Goal: Transaction & Acquisition: Purchase product/service

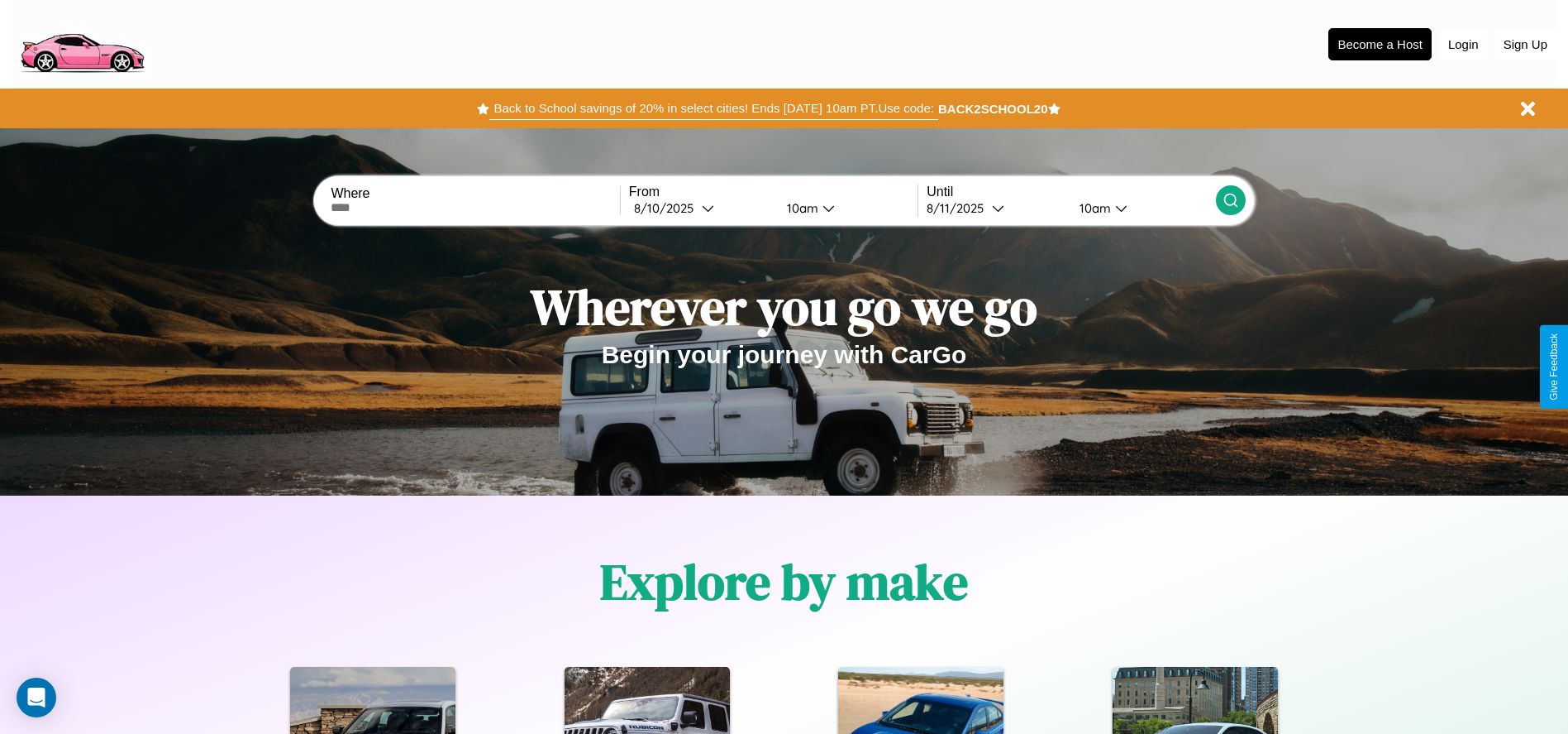
click at [713, 108] on button "Back to School savings of 20% in select cities! Ends 9/1 at 10am PT. Use code:" at bounding box center [713, 108] width 448 height 23
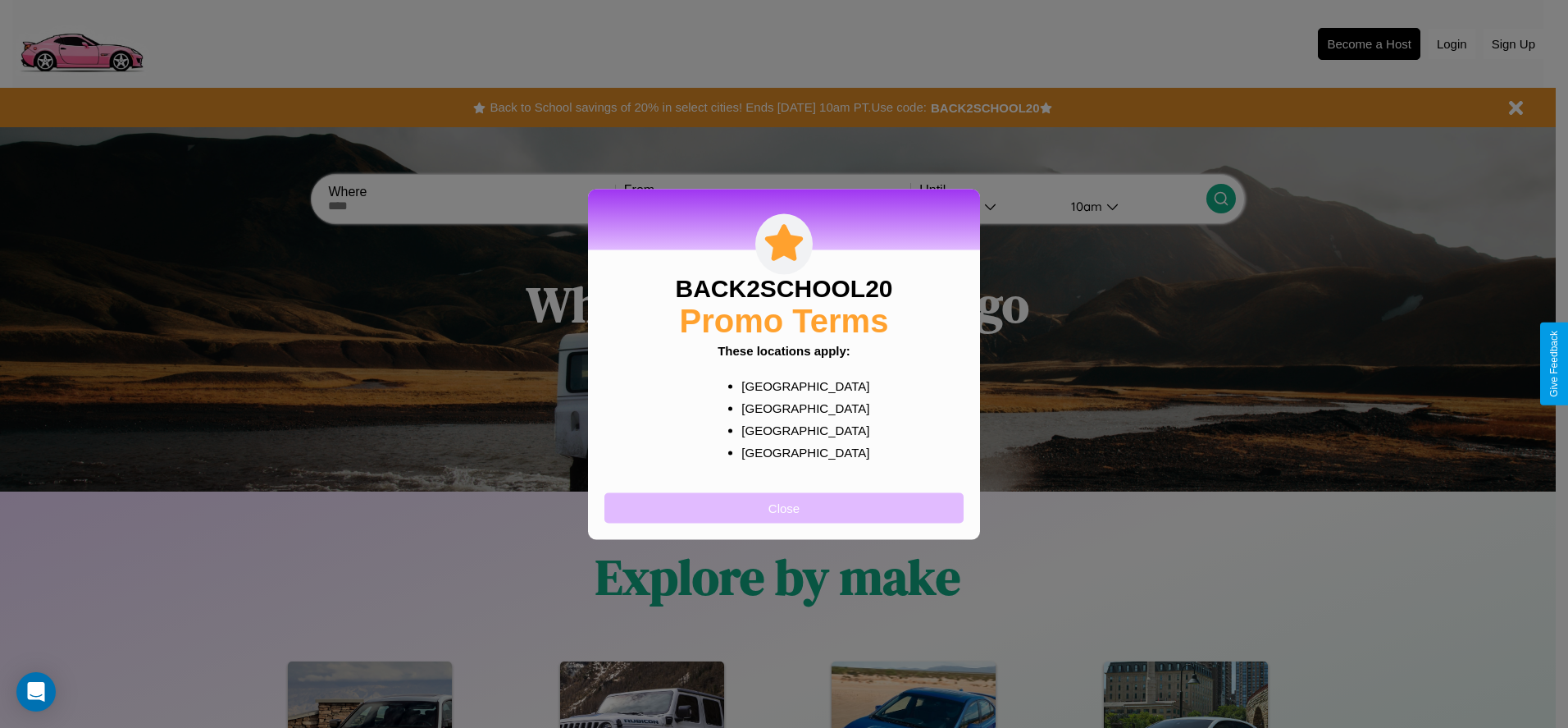
click at [784, 507] on button "Close" at bounding box center [784, 507] width 359 height 30
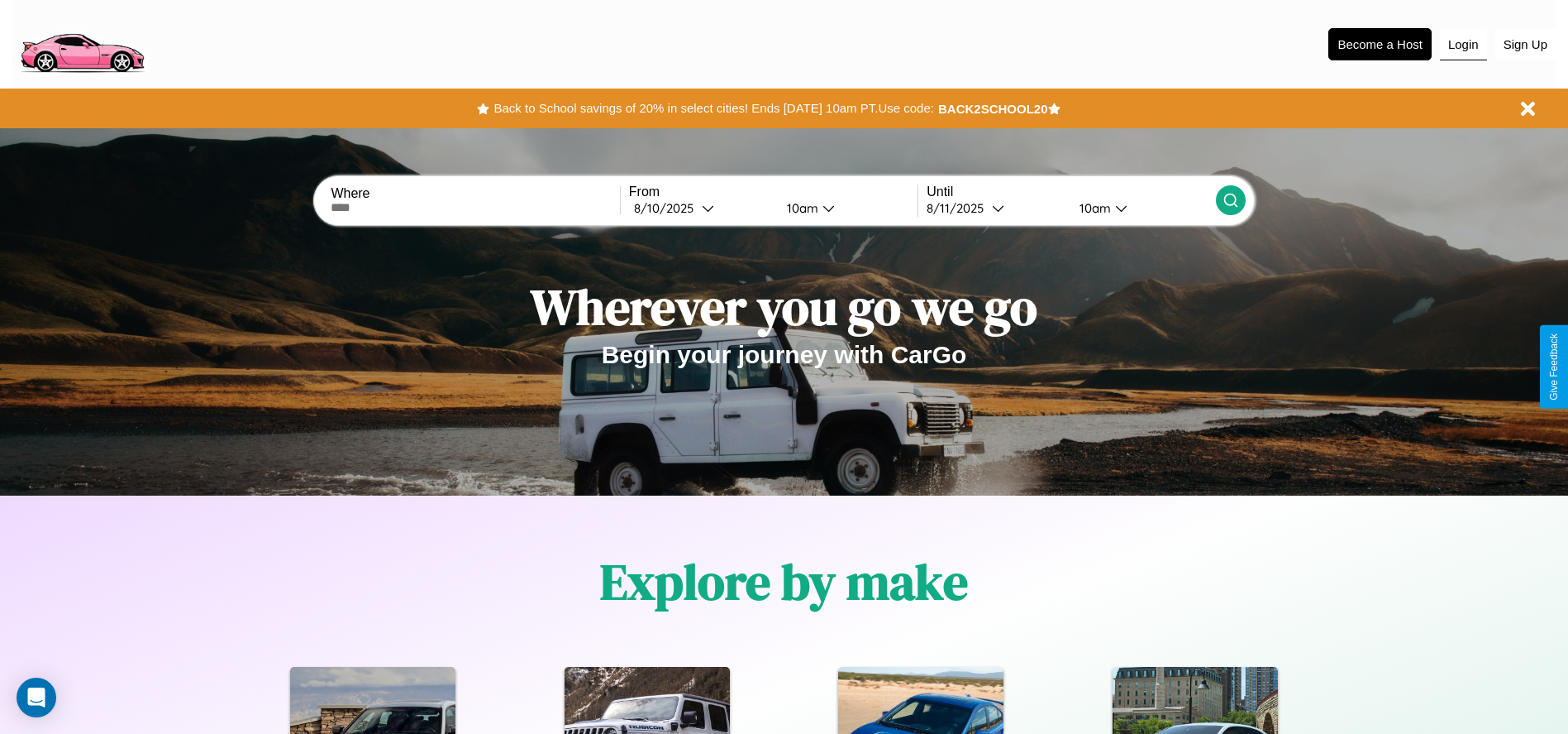
click at [1463, 44] on button "Login" at bounding box center [1463, 44] width 47 height 31
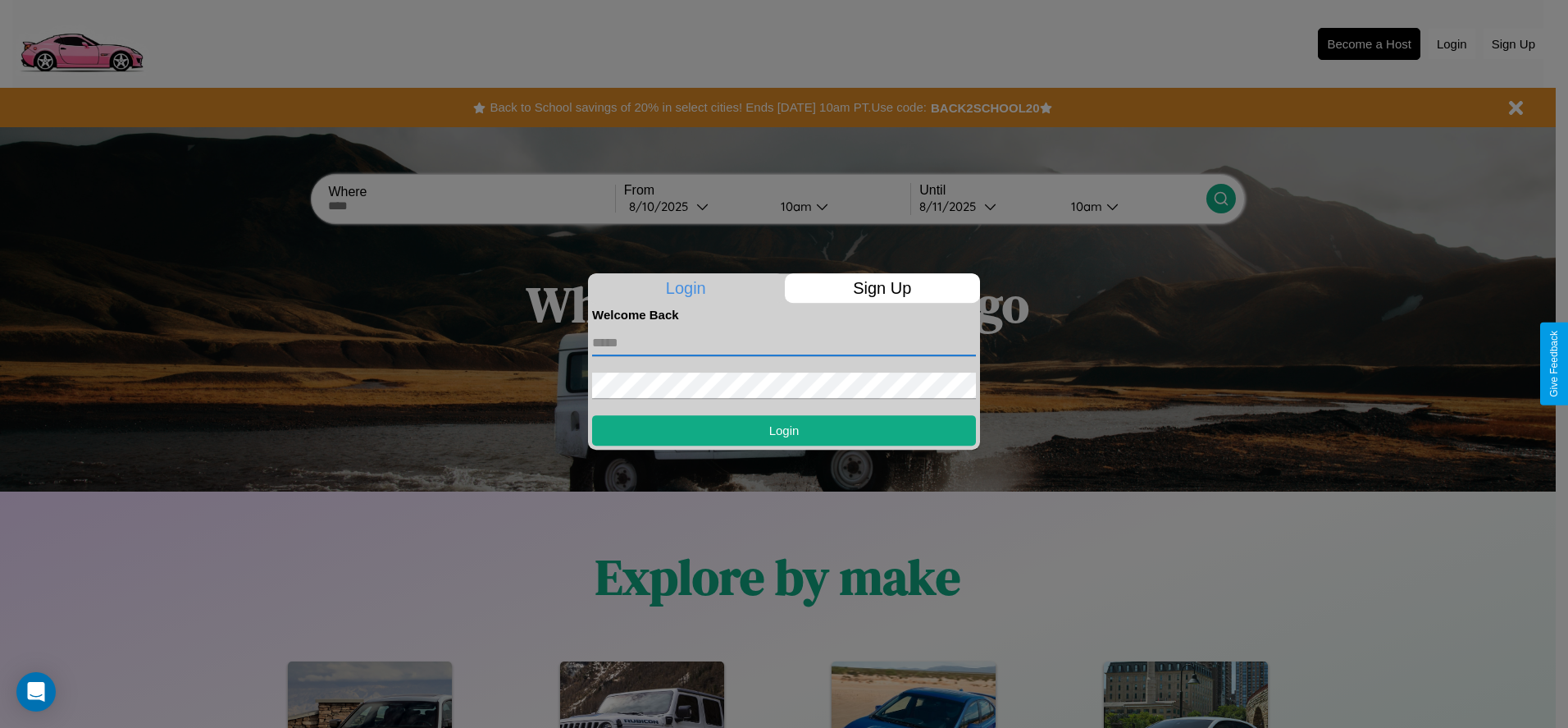
click at [784, 342] on input "text" at bounding box center [784, 343] width 384 height 27
type input "**********"
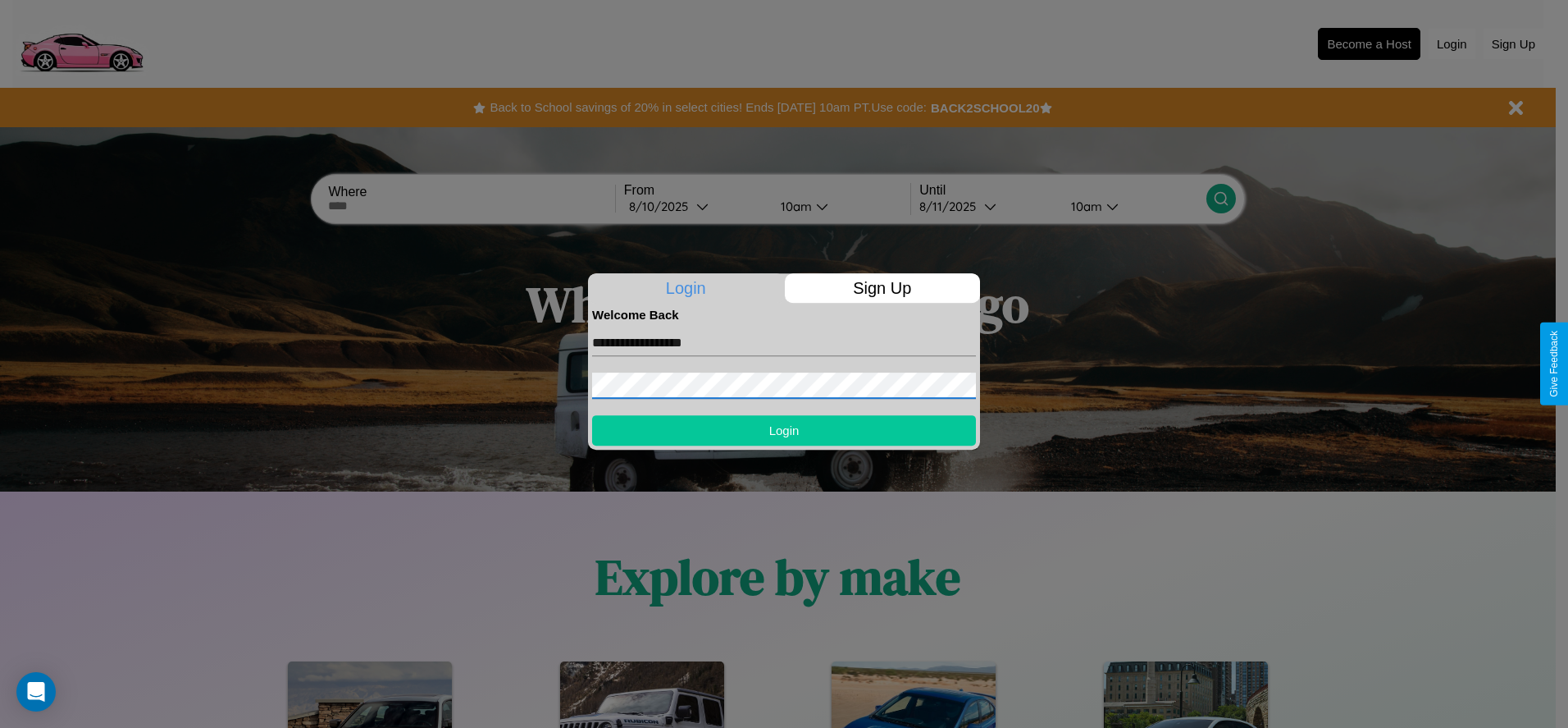
click at [784, 430] on button "Login" at bounding box center [784, 430] width 384 height 30
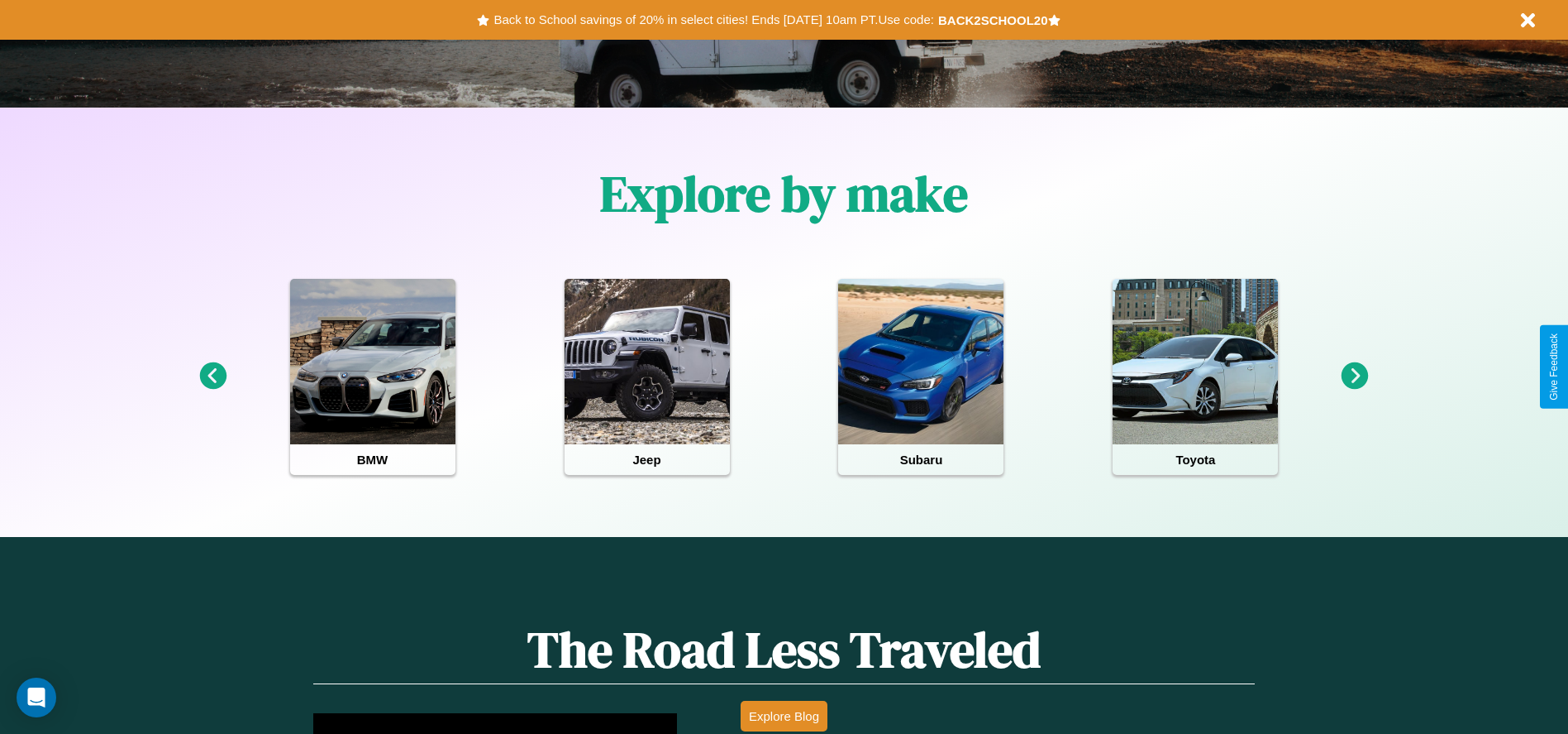
scroll to position [1443, 0]
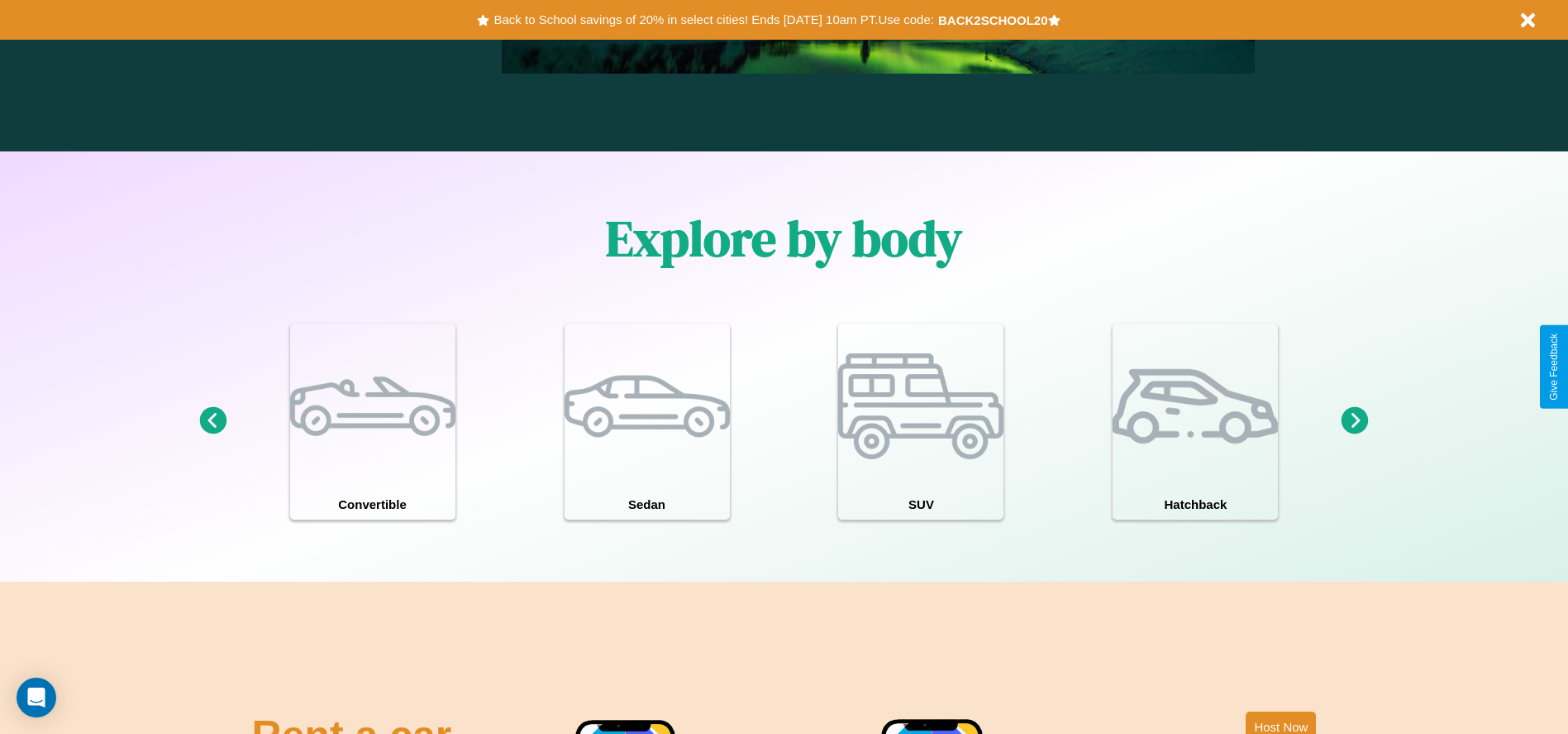
click at [212, 421] on icon at bounding box center [213, 420] width 28 height 28
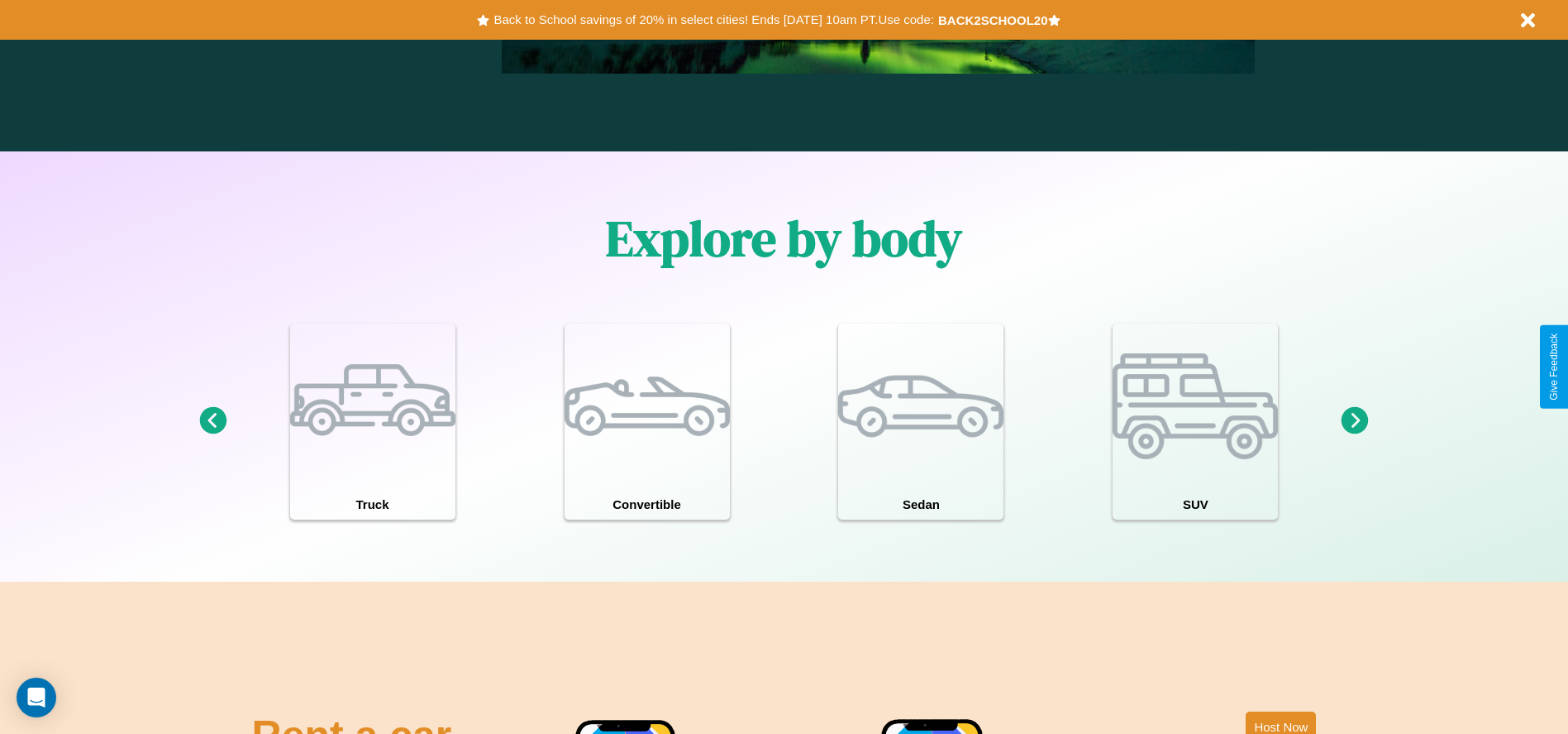
click at [1355, 421] on icon at bounding box center [1356, 420] width 28 height 28
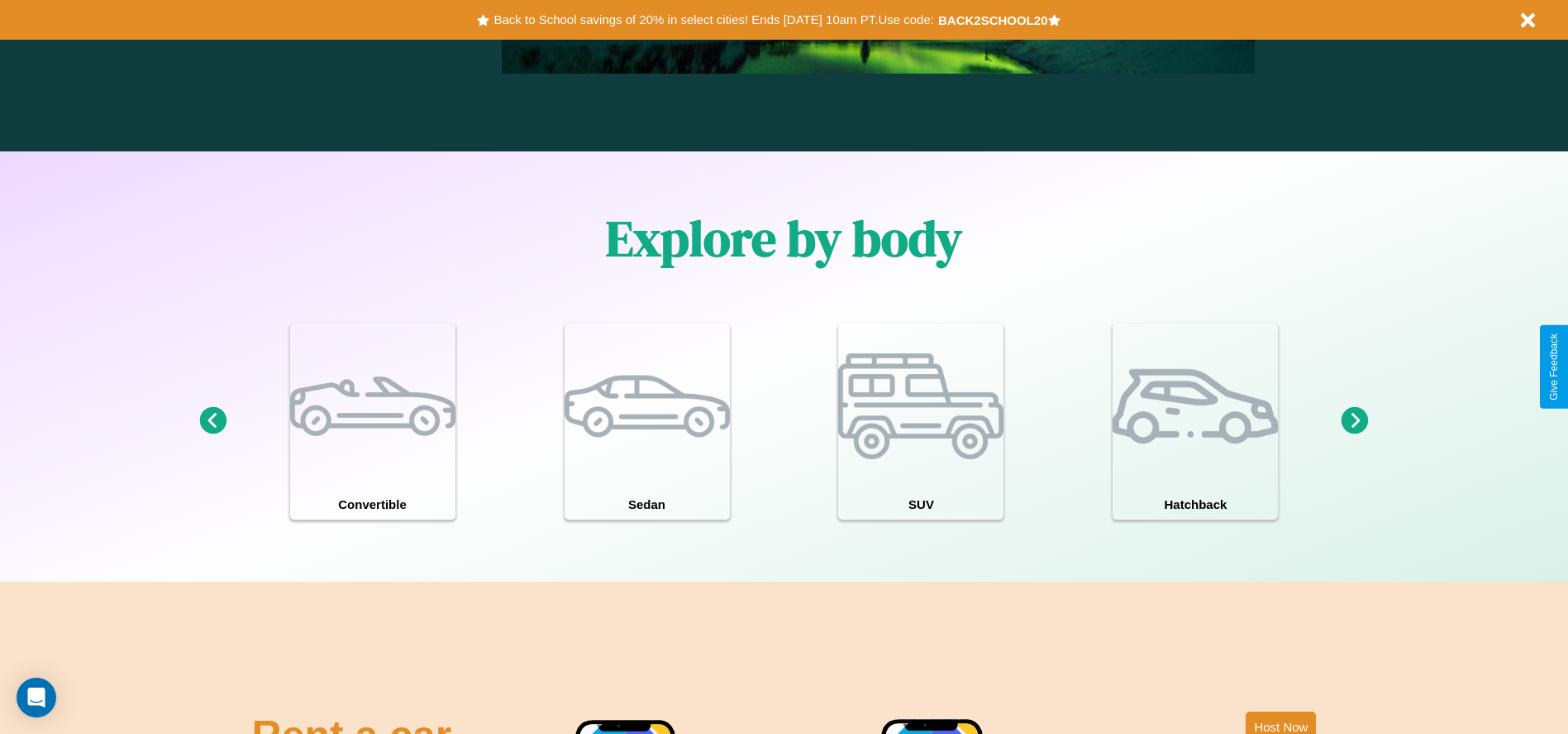
click at [1355, 421] on icon at bounding box center [1356, 420] width 28 height 28
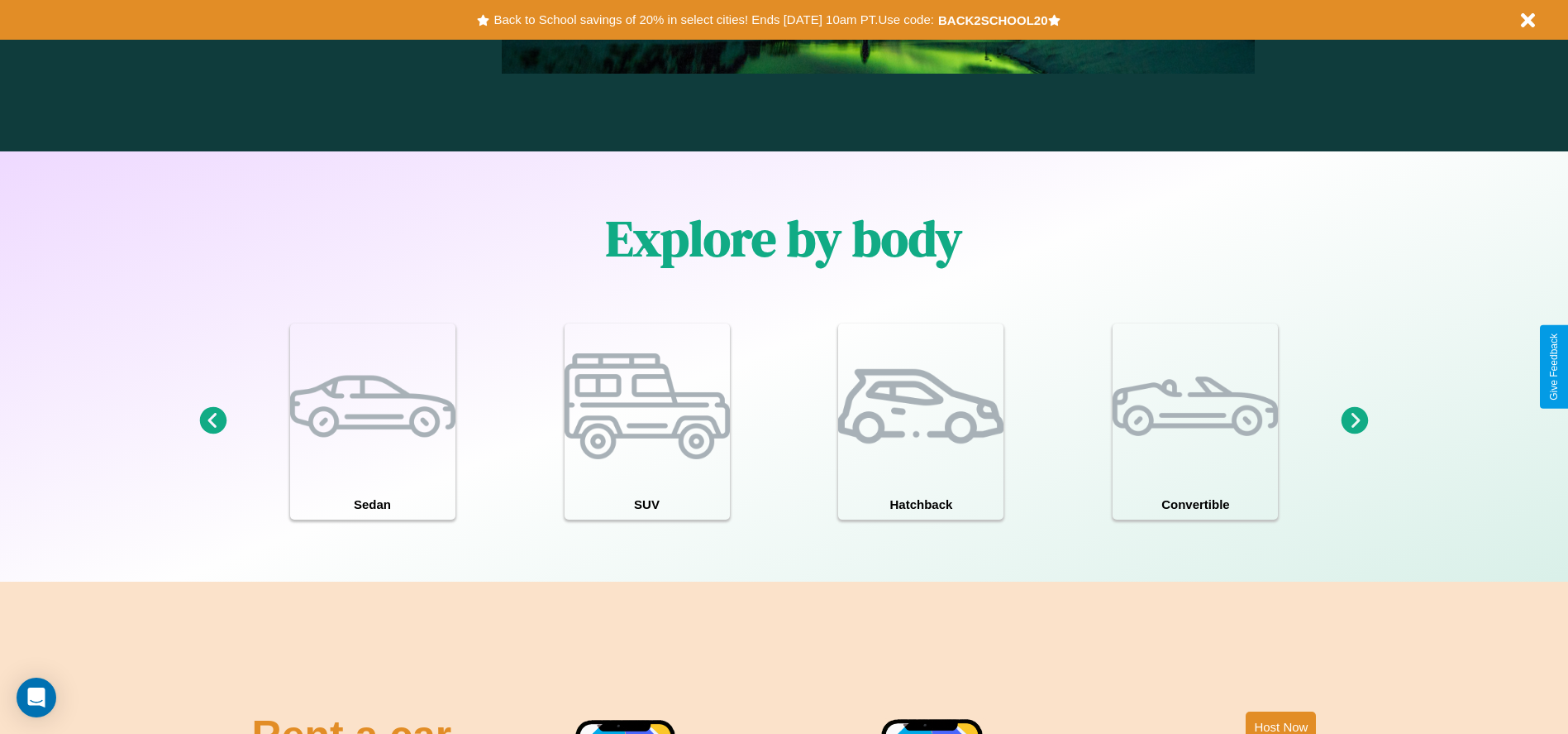
click at [1355, 421] on icon at bounding box center [1356, 420] width 28 height 28
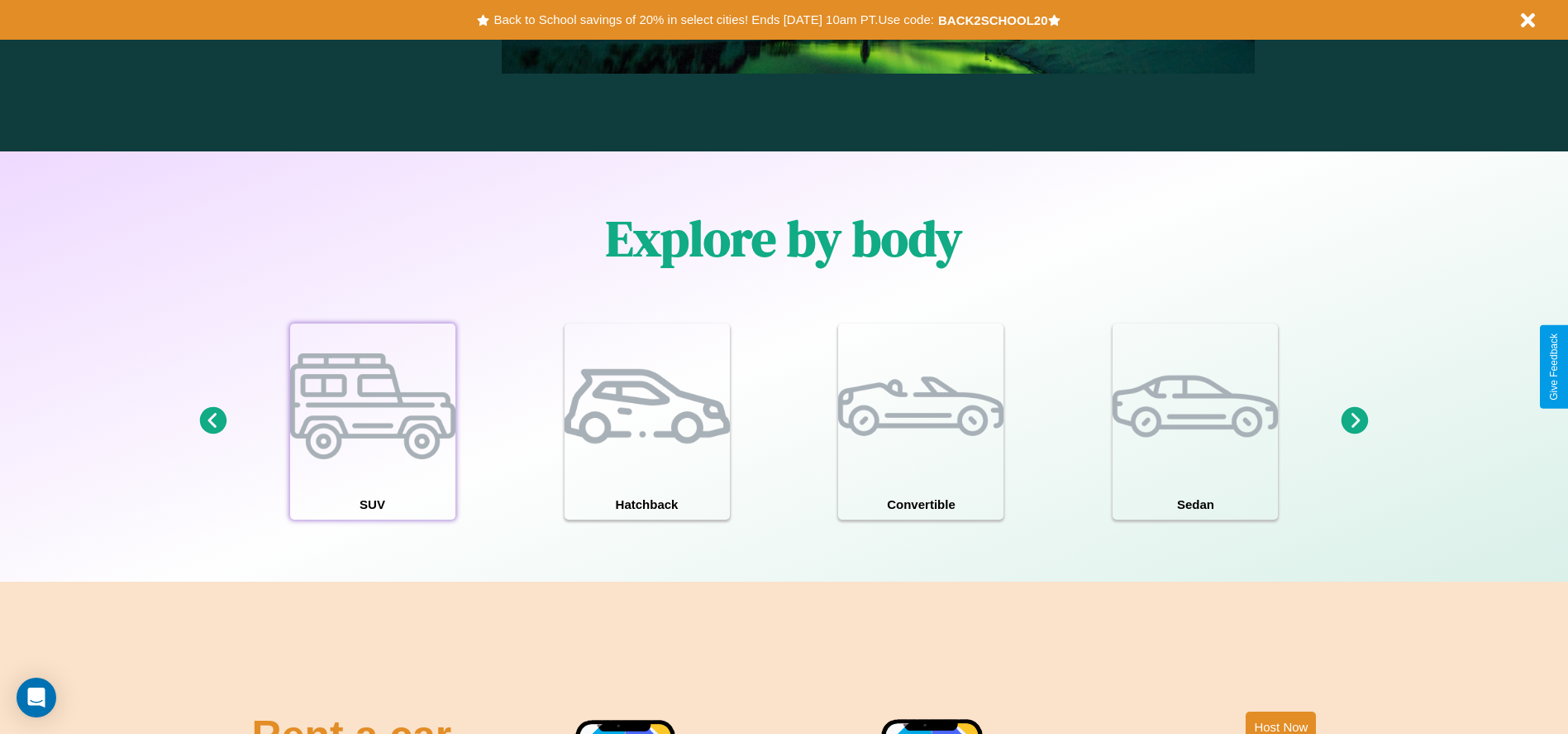
click at [372, 421] on div at bounding box center [372, 406] width 165 height 165
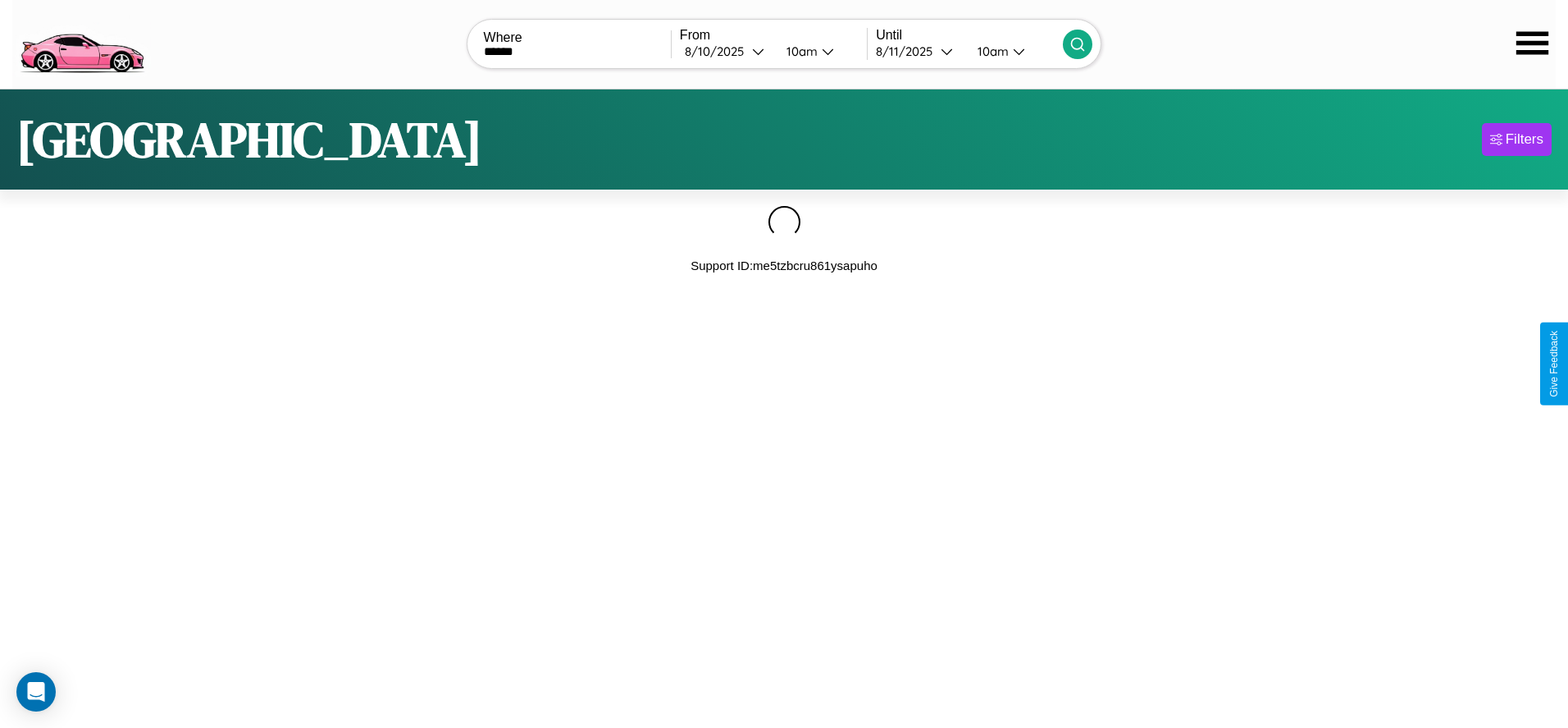
type input "******"
click at [1078, 44] on icon at bounding box center [1078, 44] width 16 height 16
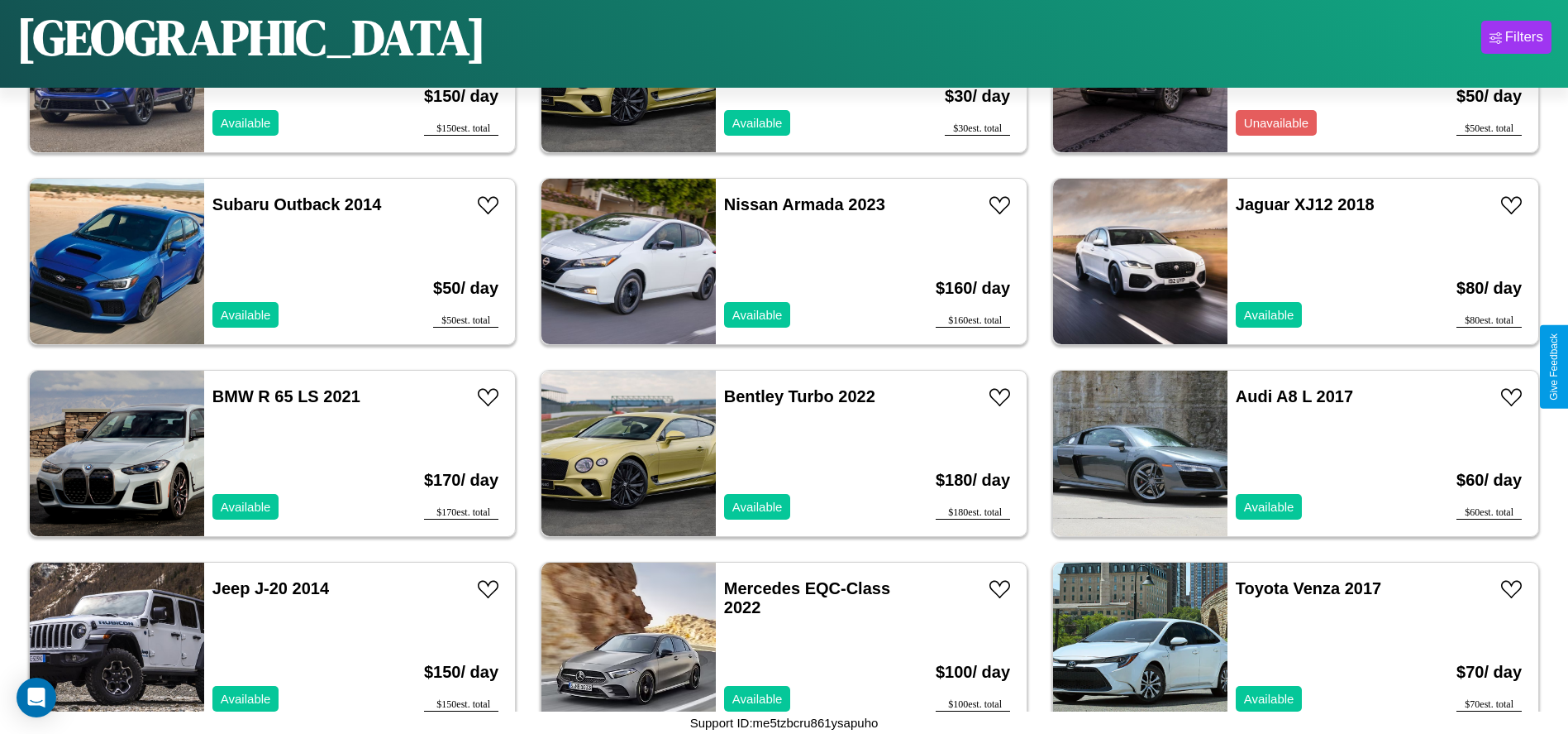
scroll to position [2103, 0]
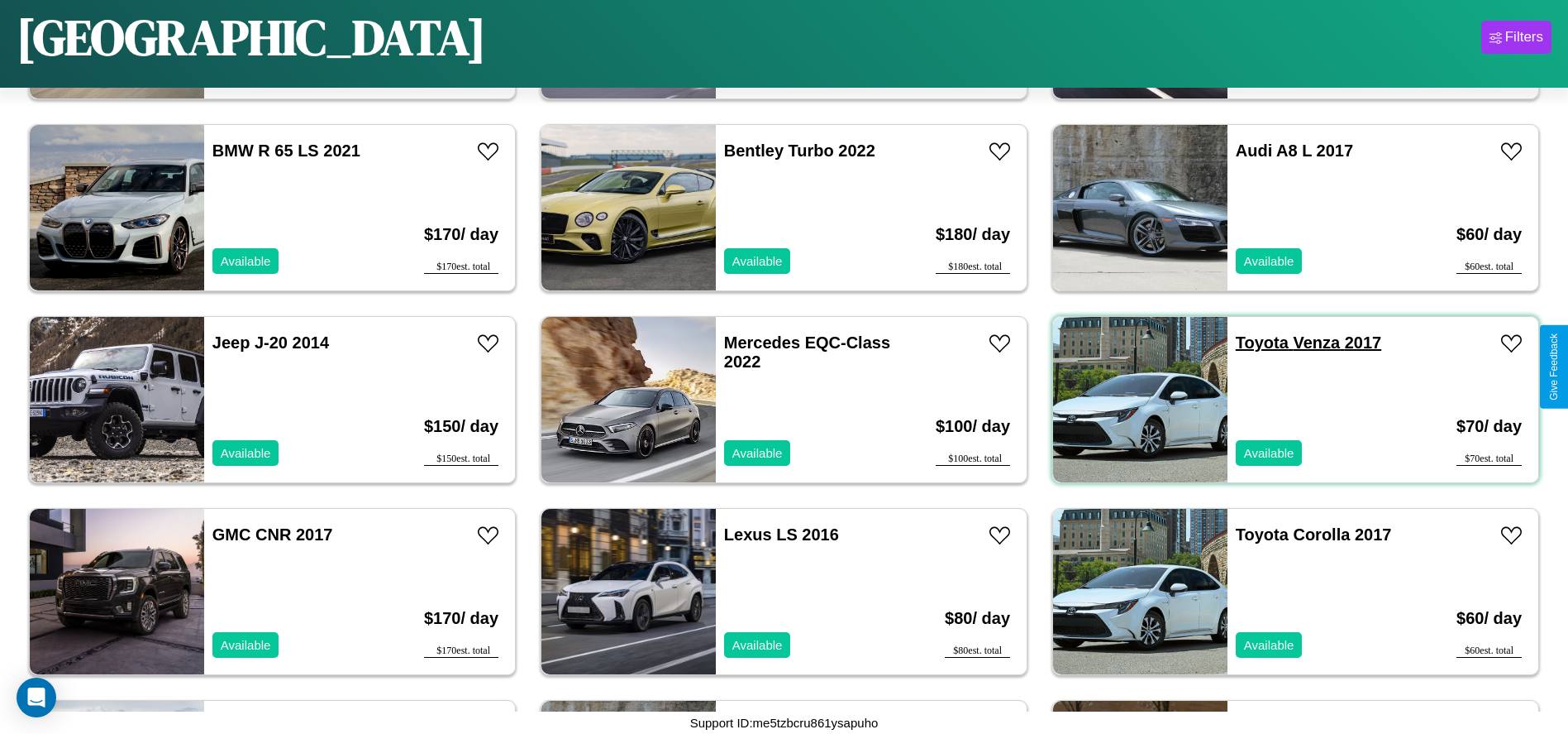
click at [1252, 342] on link "Toyota Venza 2017" at bounding box center [1309, 342] width 146 height 18
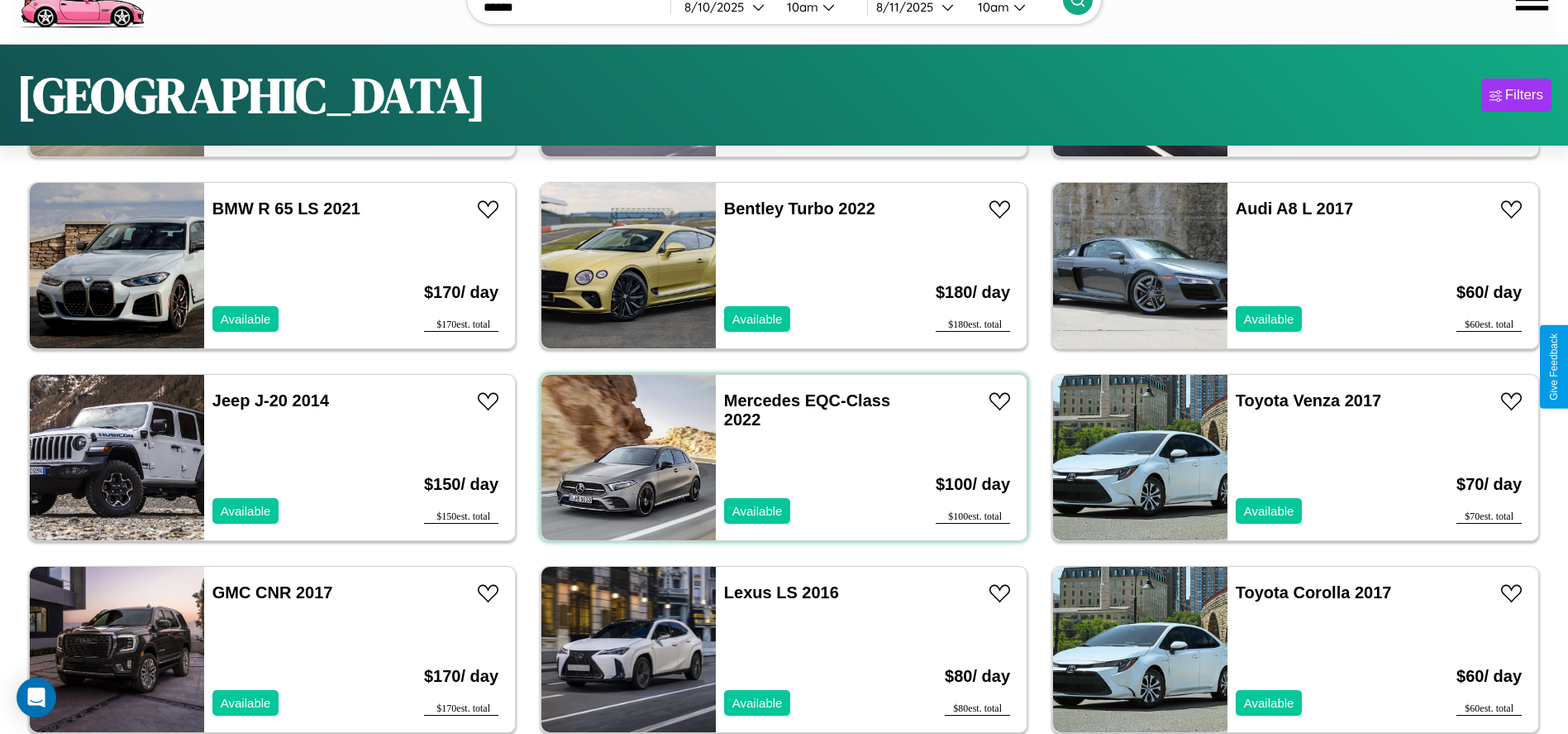
scroll to position [0, 0]
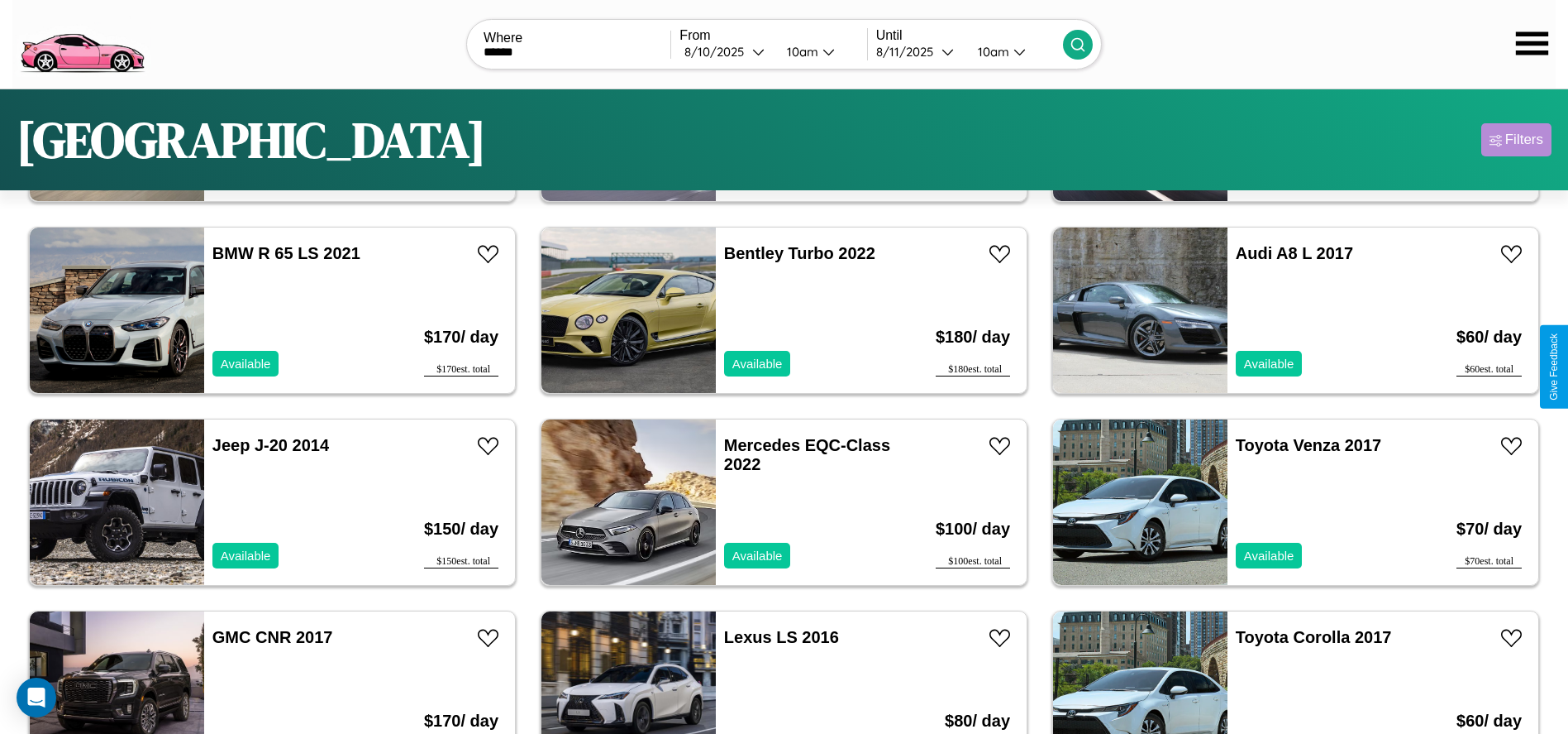
click at [1516, 140] on div "Filters" at bounding box center [1524, 140] width 38 height 17
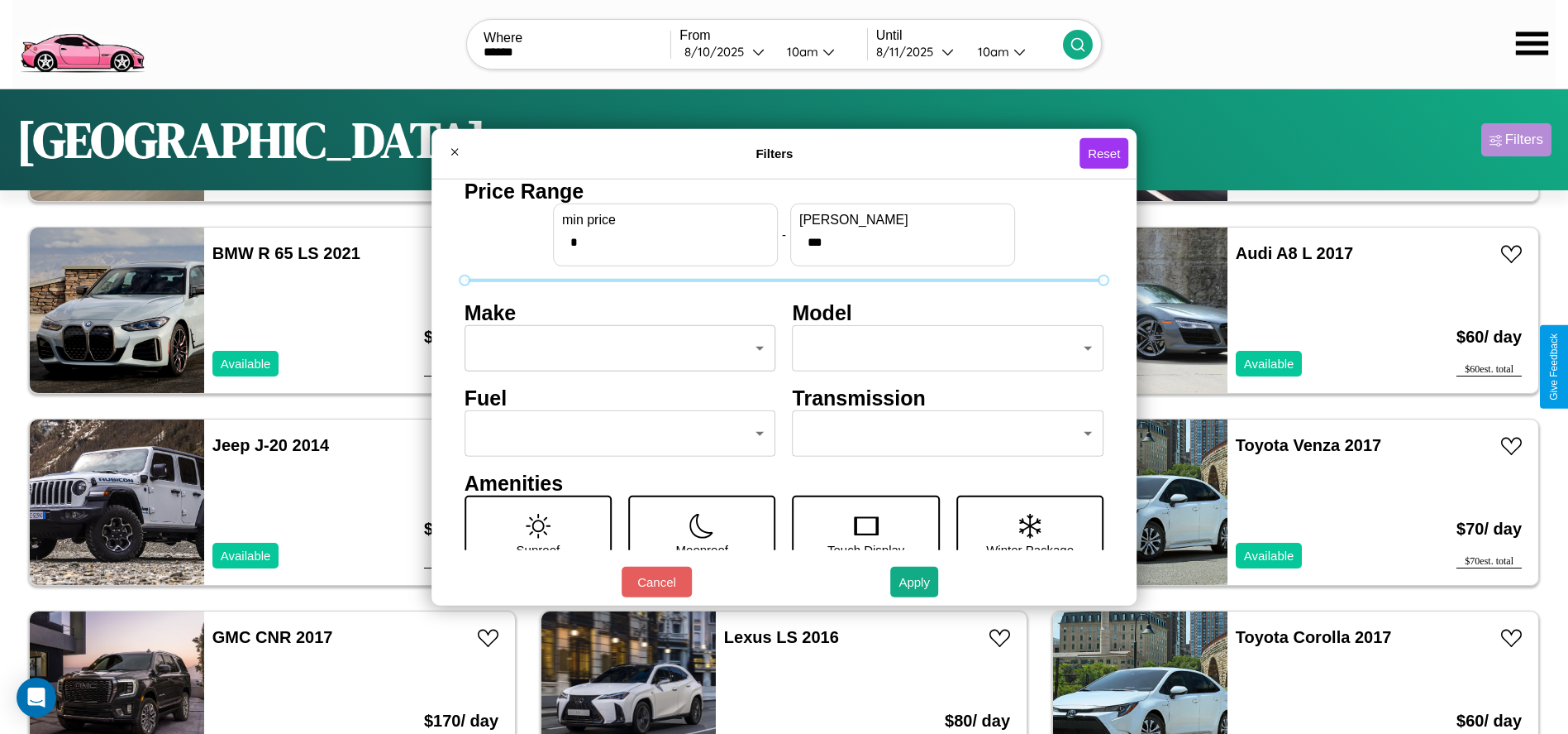
scroll to position [229, 0]
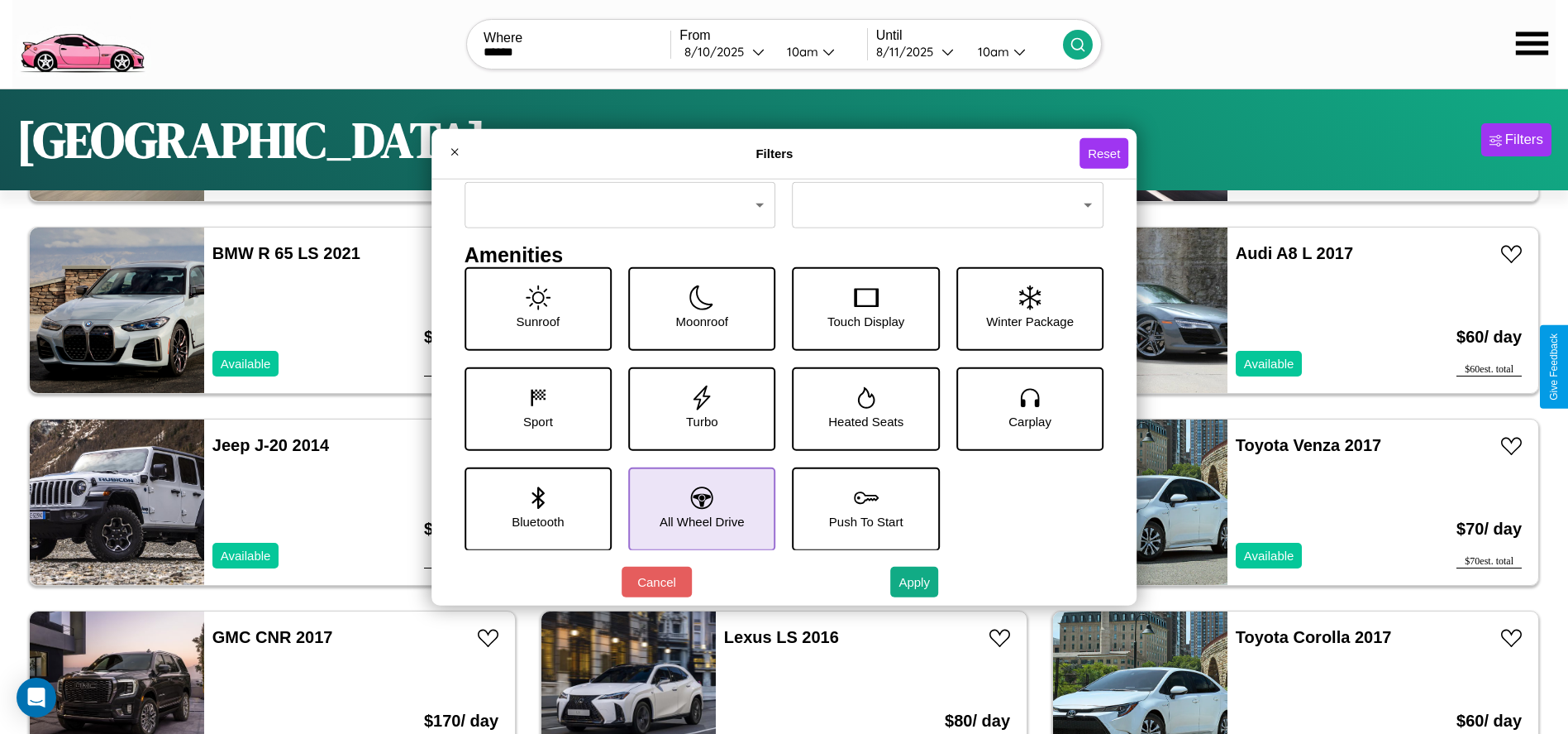
click at [696, 508] on icon at bounding box center [702, 497] width 22 height 22
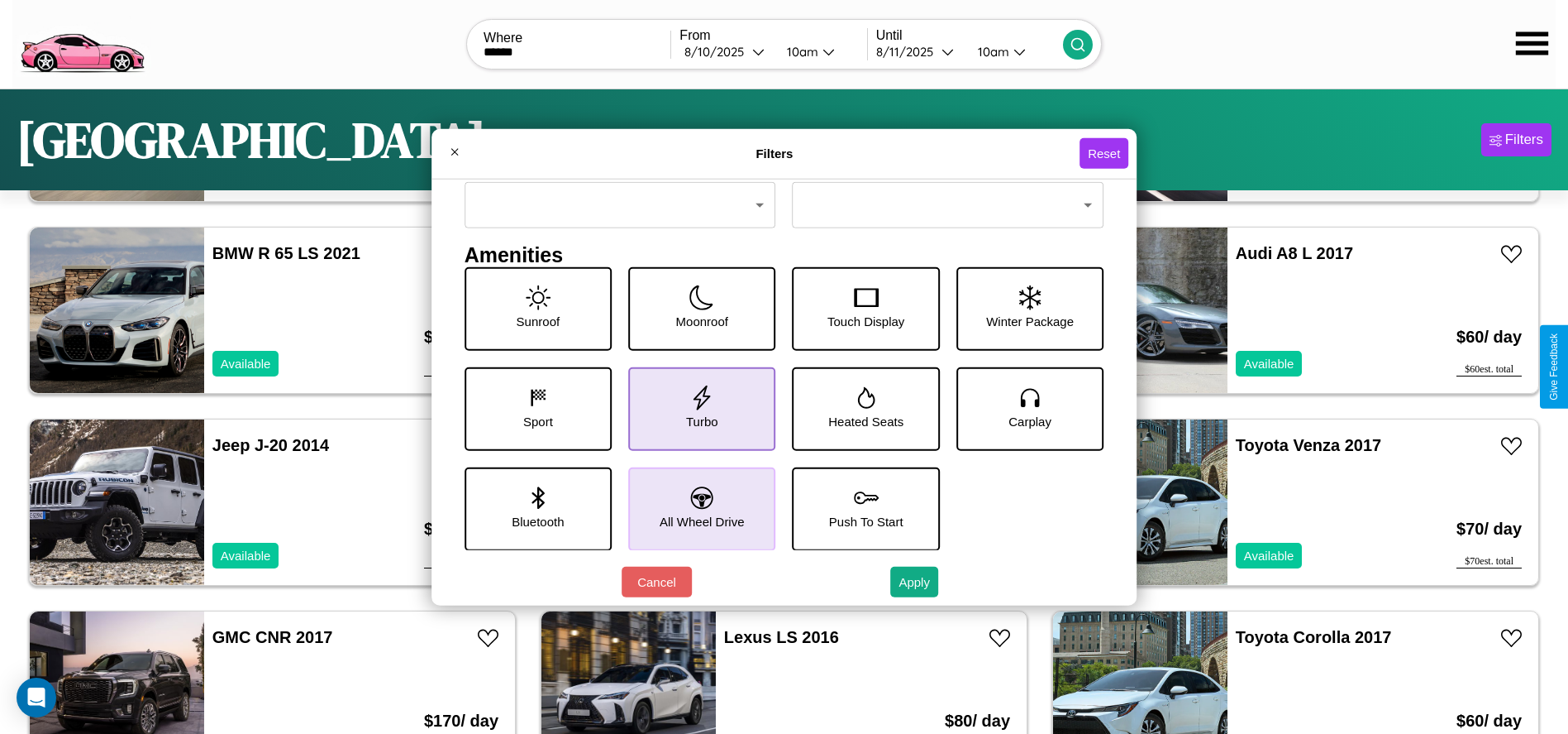
click at [696, 408] on icon at bounding box center [701, 397] width 25 height 25
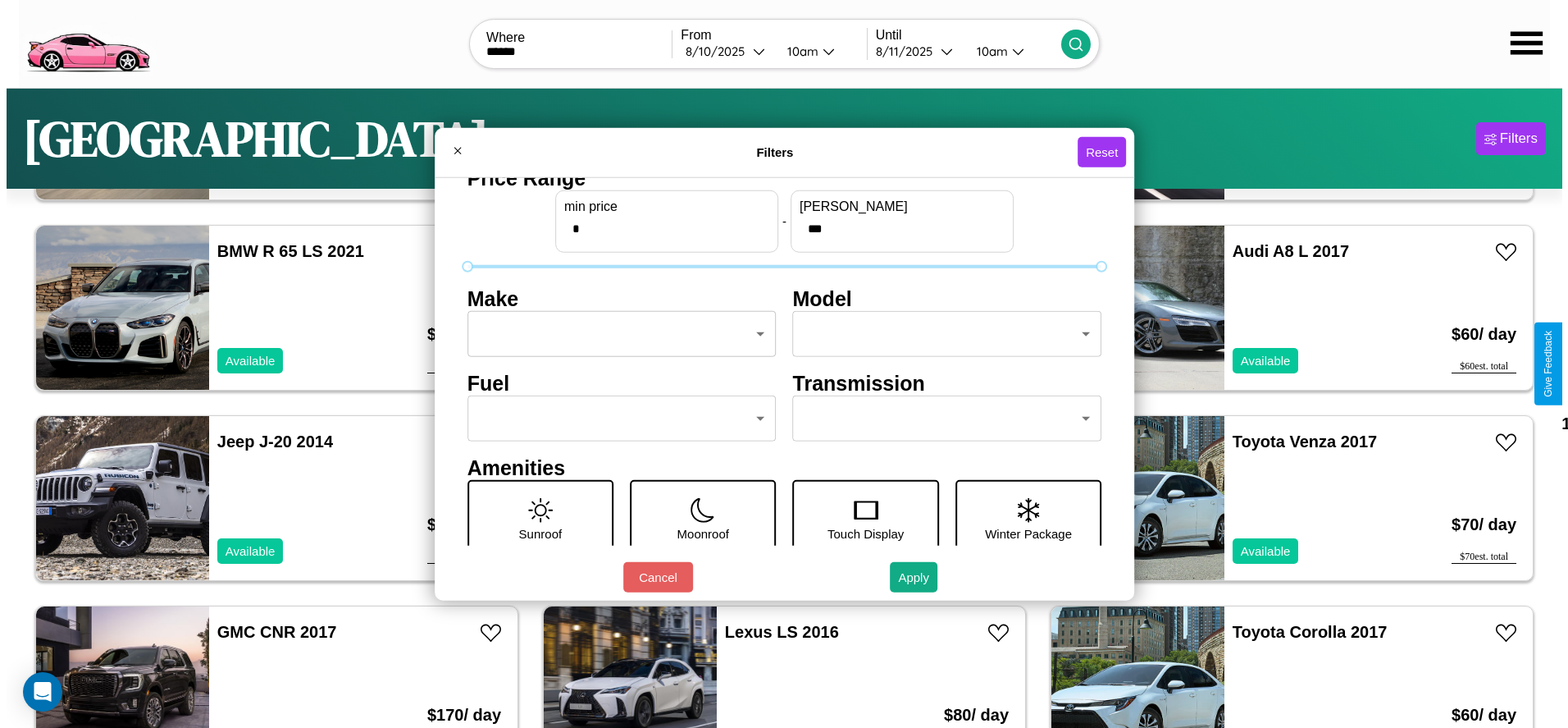
scroll to position [0, 0]
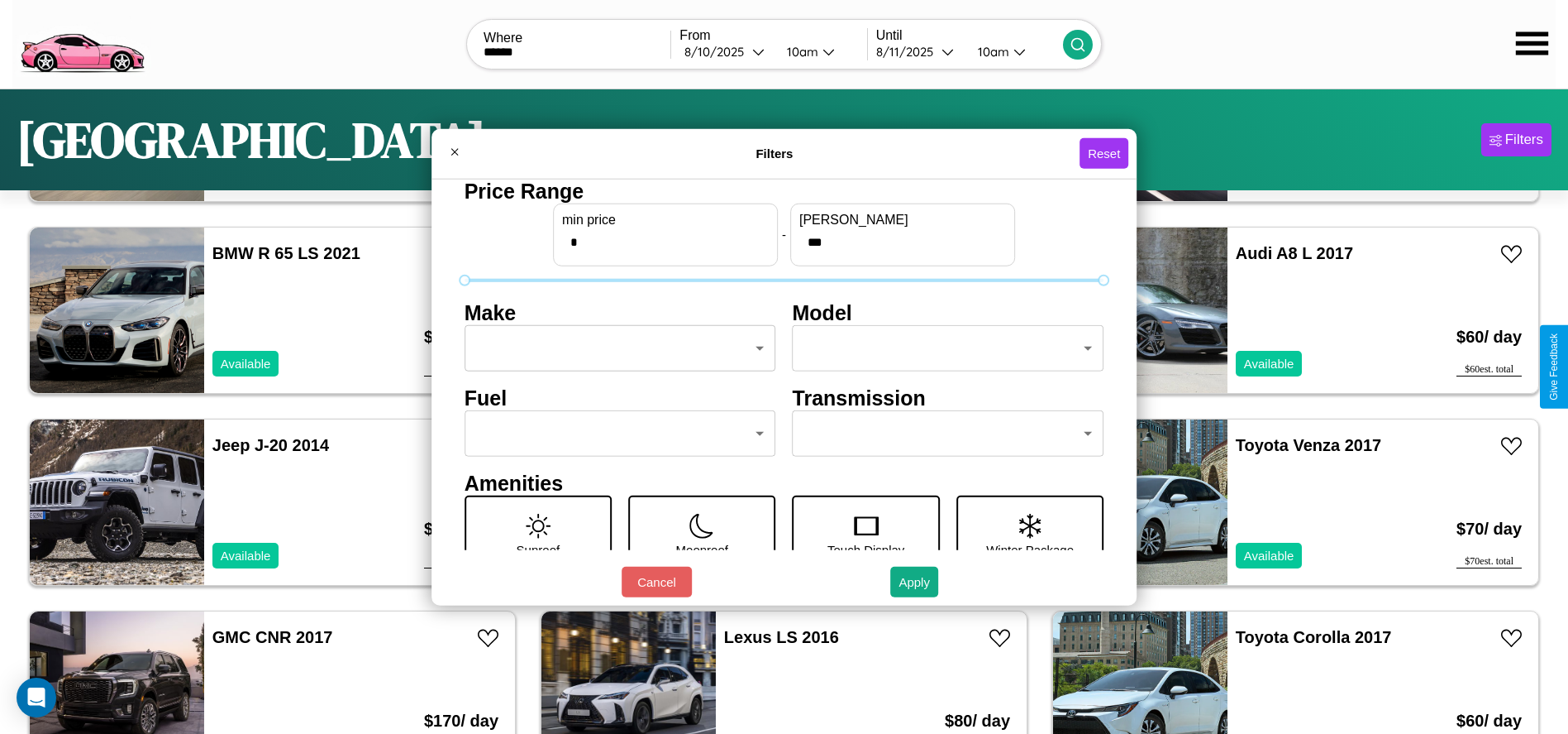
click at [615, 349] on body "CarGo Where ****** From 8 / 10 / 2025 10am Until 8 / 11 / 2025 10am Madrid Filt…" at bounding box center [784, 418] width 1568 height 836
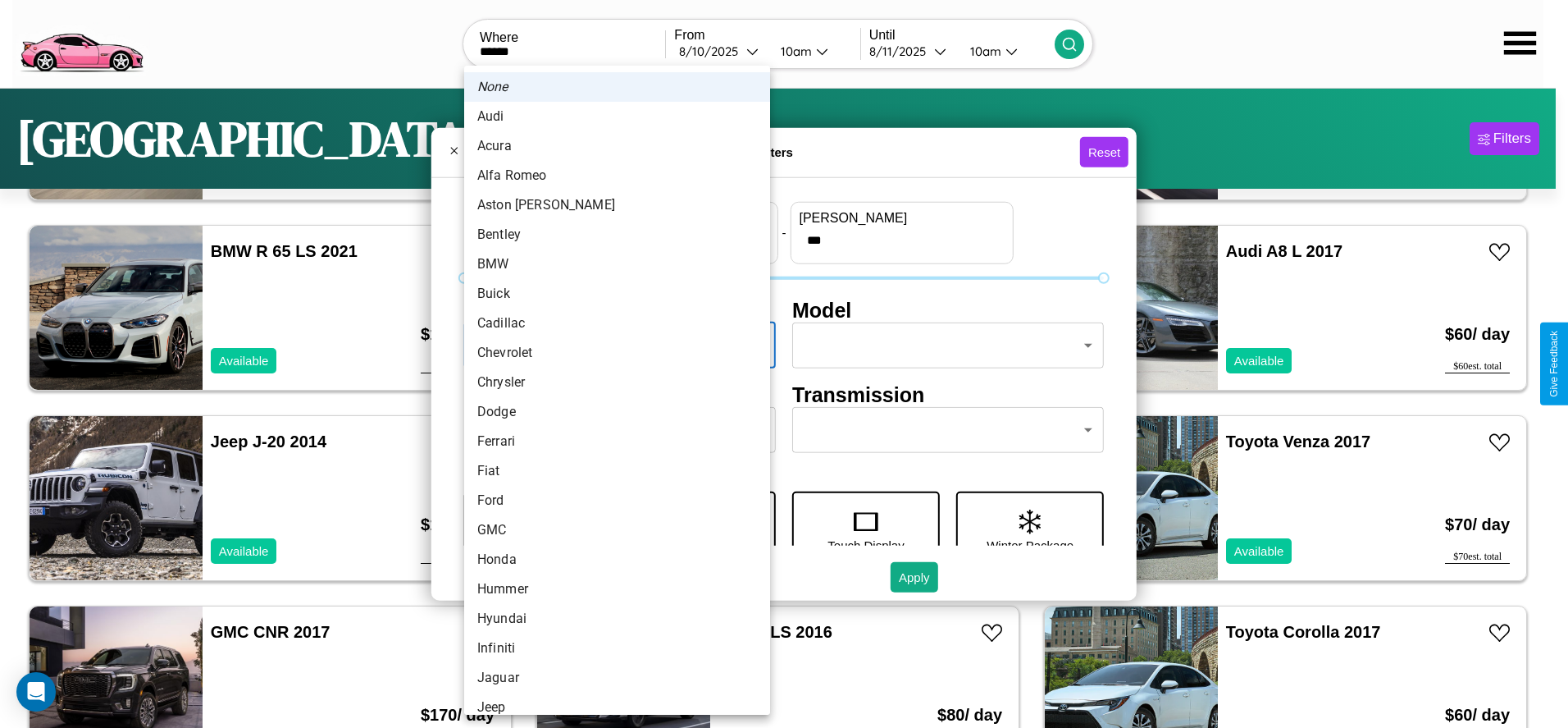
scroll to position [140, 0]
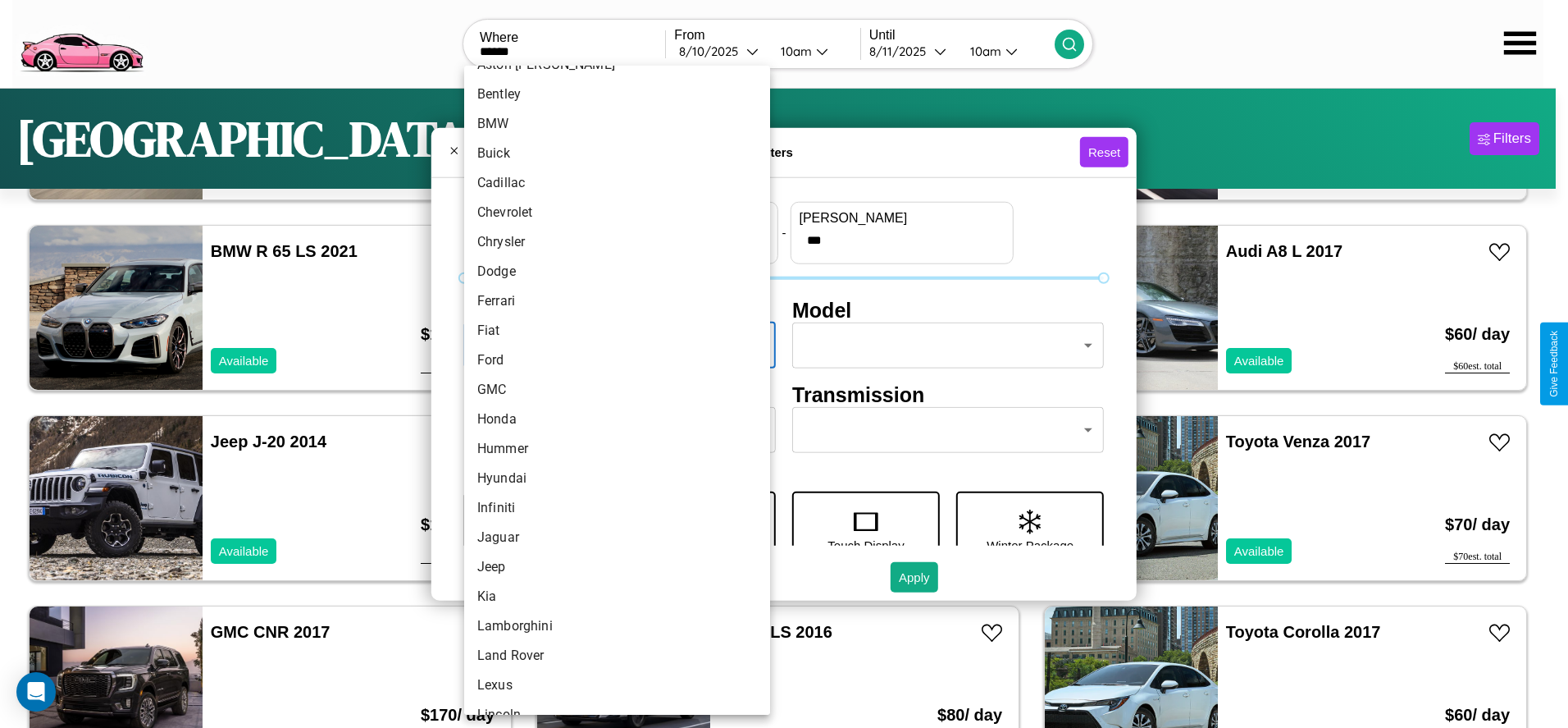
click at [611, 390] on li "GMC" at bounding box center [617, 390] width 306 height 29
type input "***"
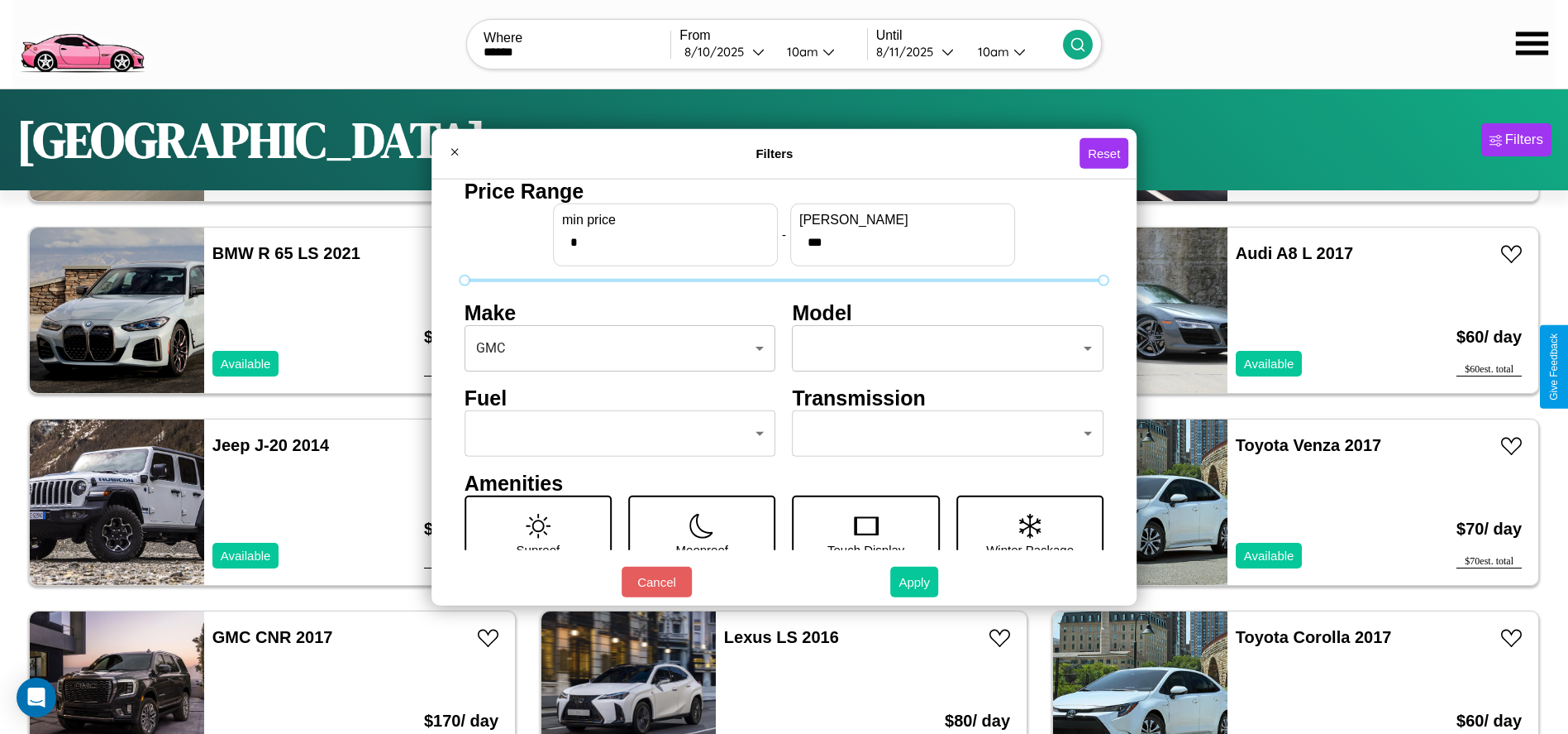
click at [915, 582] on button "Apply" at bounding box center [914, 581] width 48 height 30
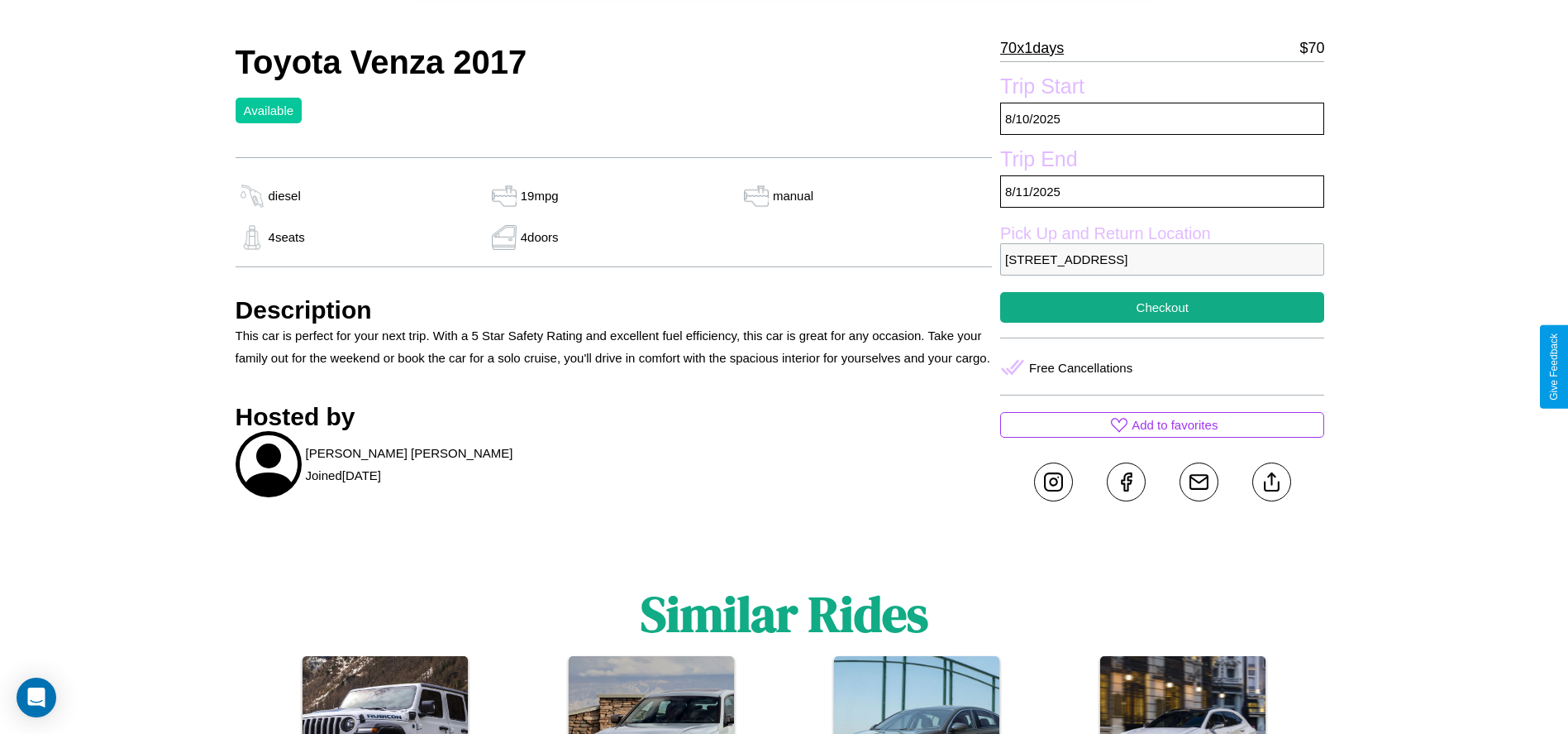
scroll to position [596, 0]
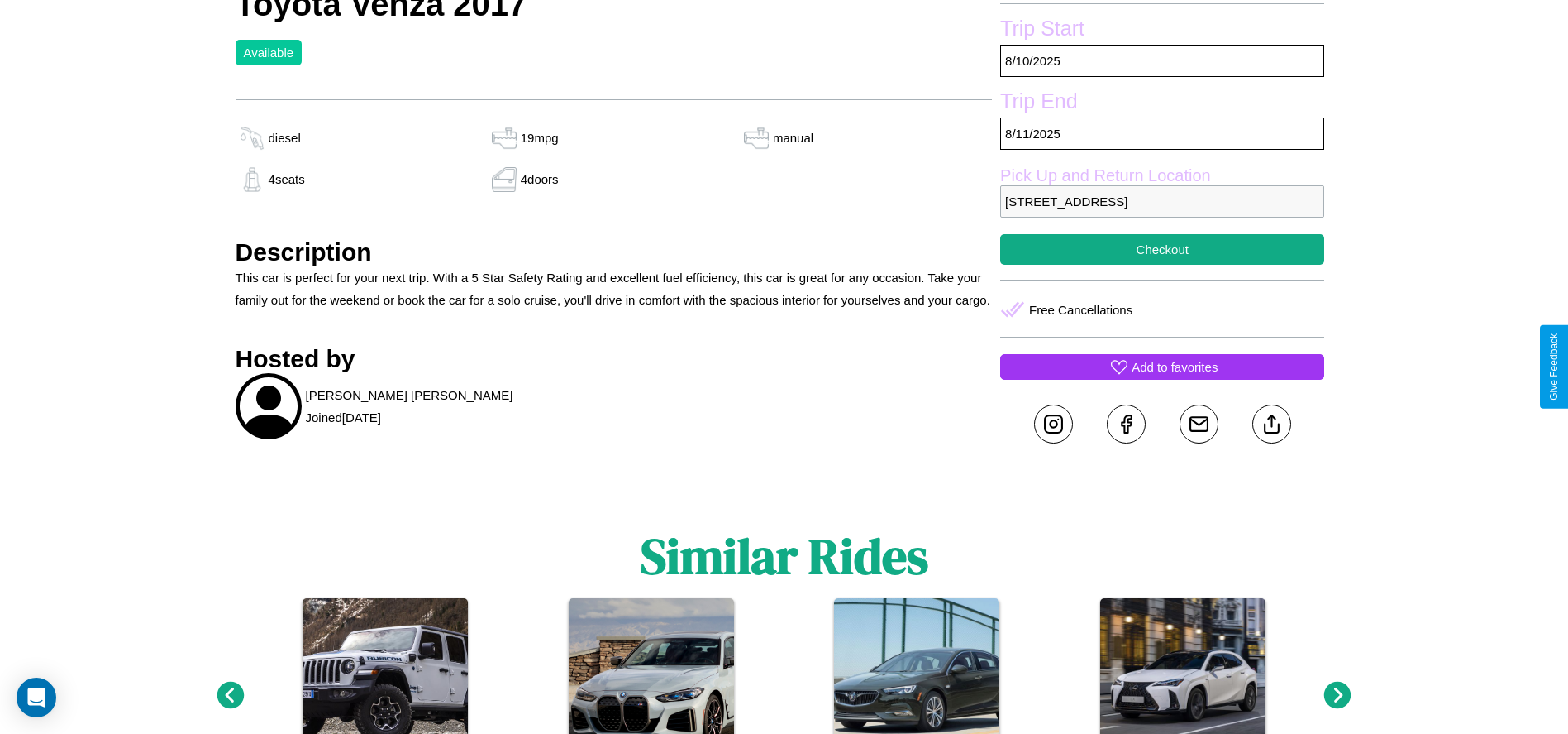
click at [1162, 366] on p "Add to favorites" at bounding box center [1174, 367] width 86 height 22
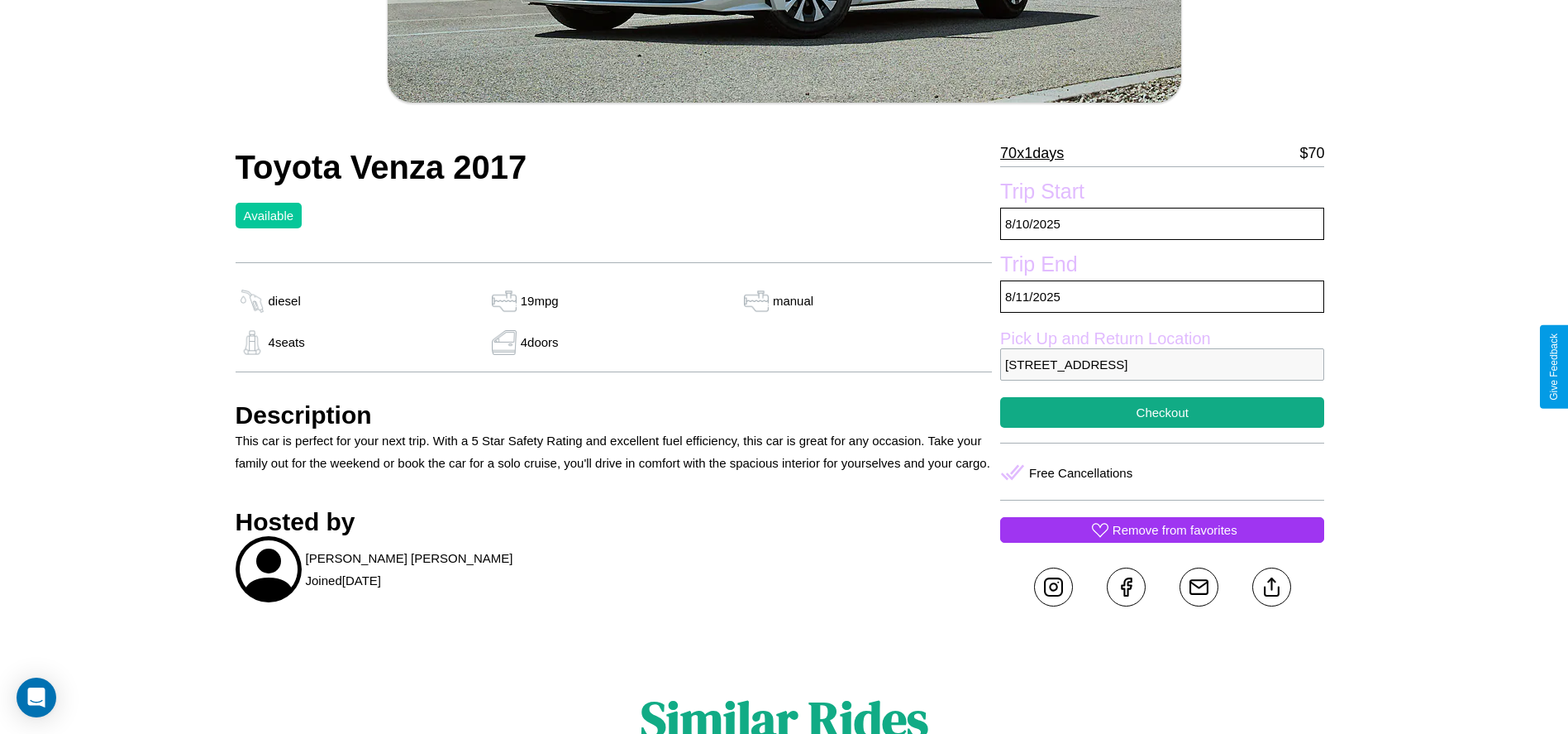
scroll to position [430, 0]
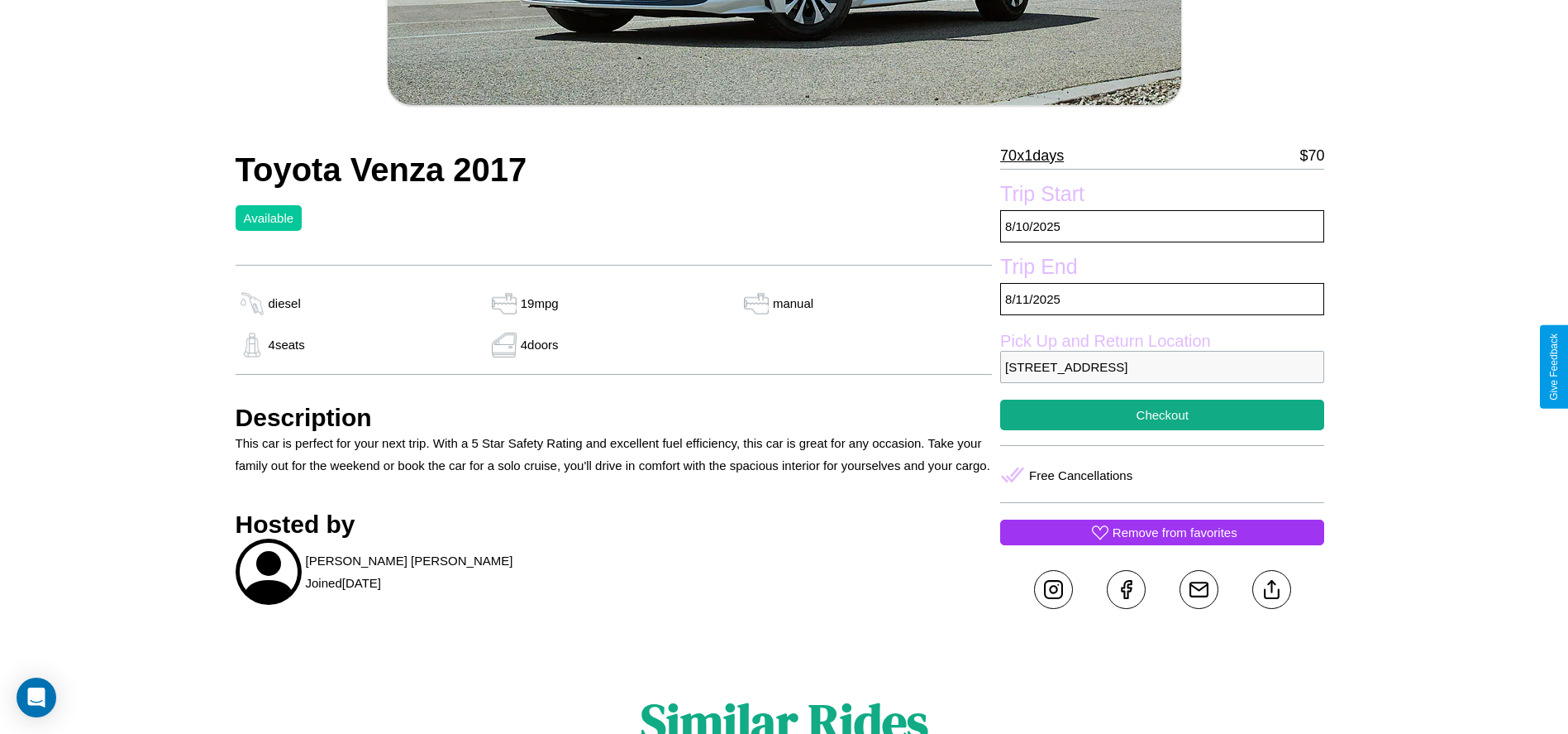
click at [1162, 366] on p "[STREET_ADDRESS]" at bounding box center [1162, 366] width 324 height 32
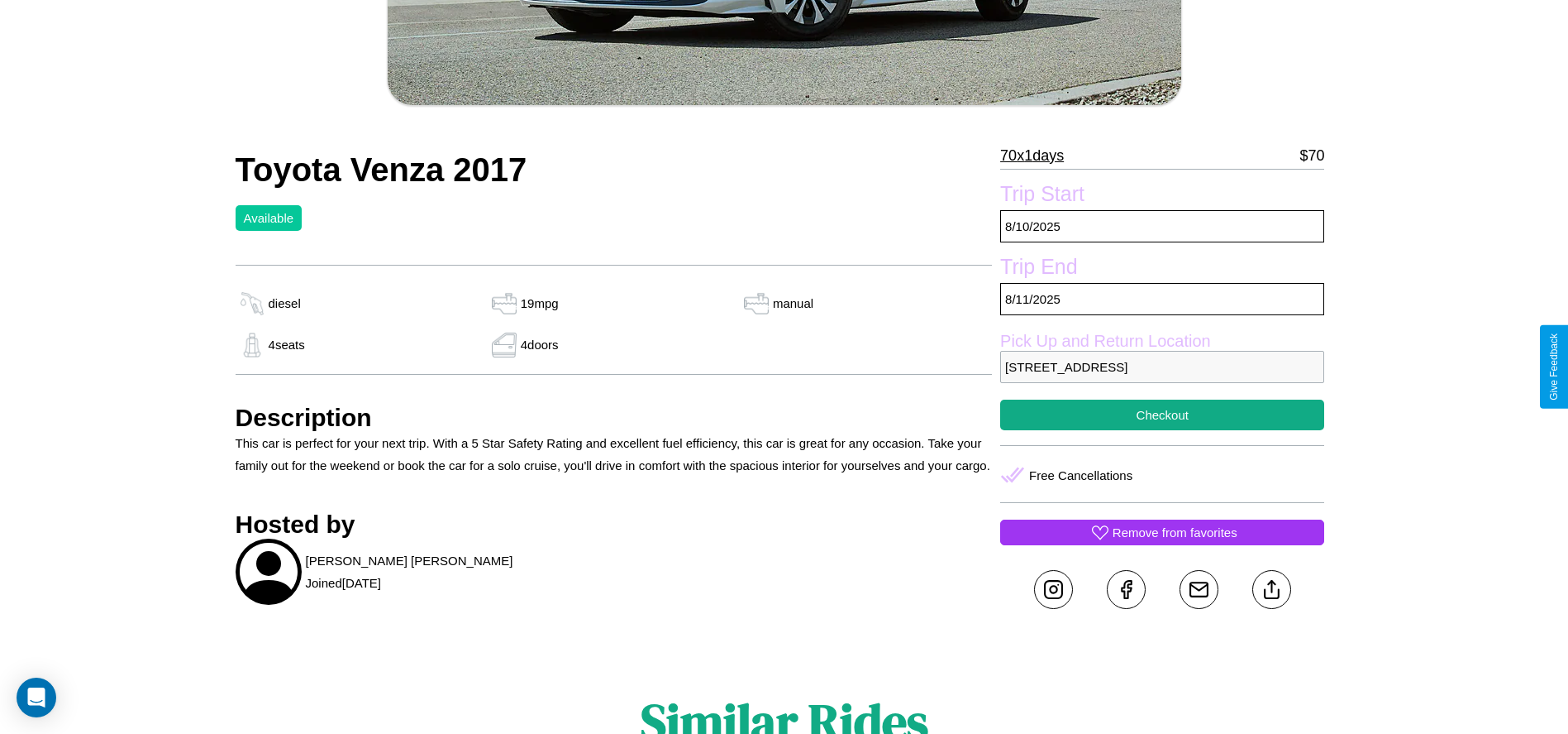
click at [1162, 366] on p "[STREET_ADDRESS]" at bounding box center [1162, 366] width 324 height 32
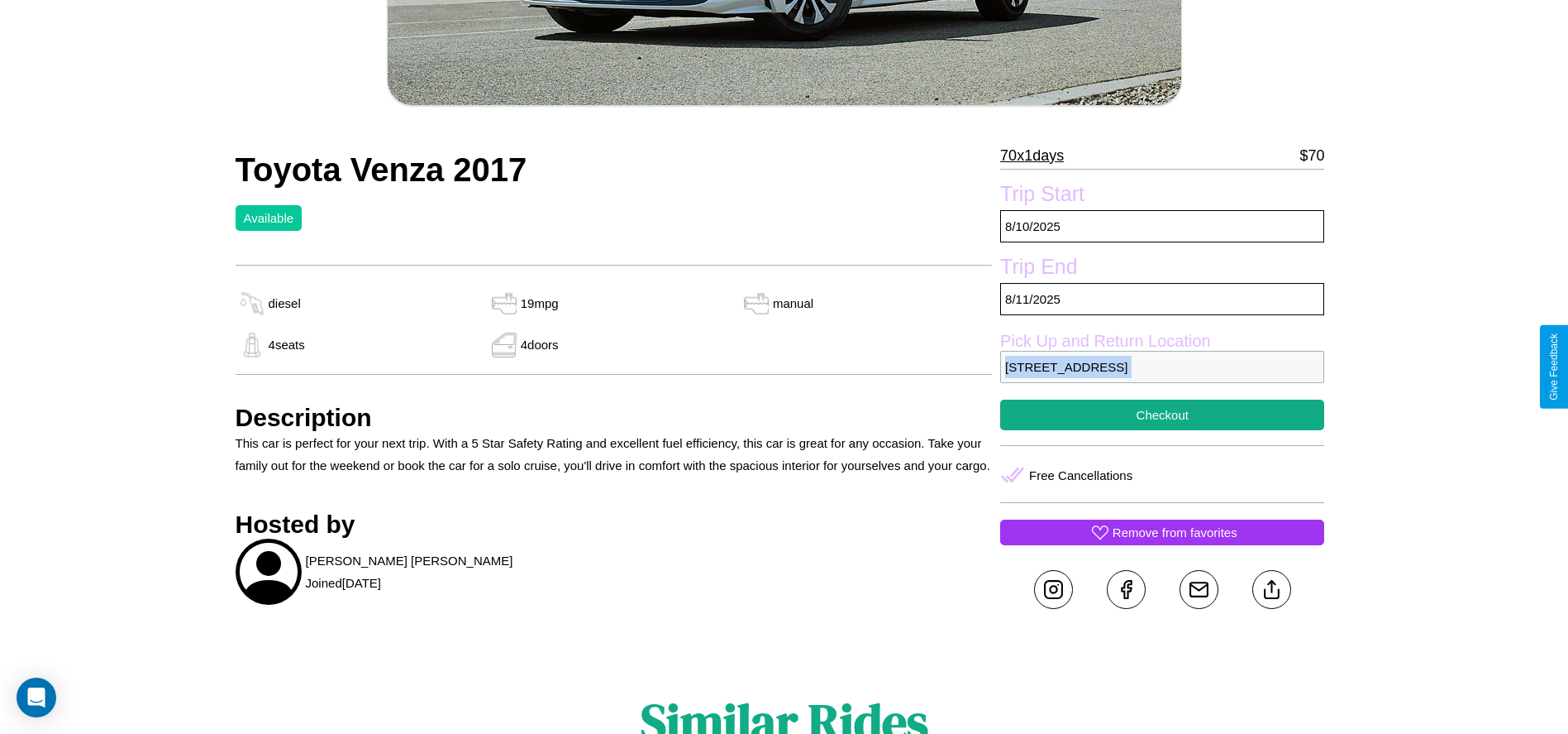
click at [1162, 366] on p "[STREET_ADDRESS]" at bounding box center [1162, 366] width 324 height 32
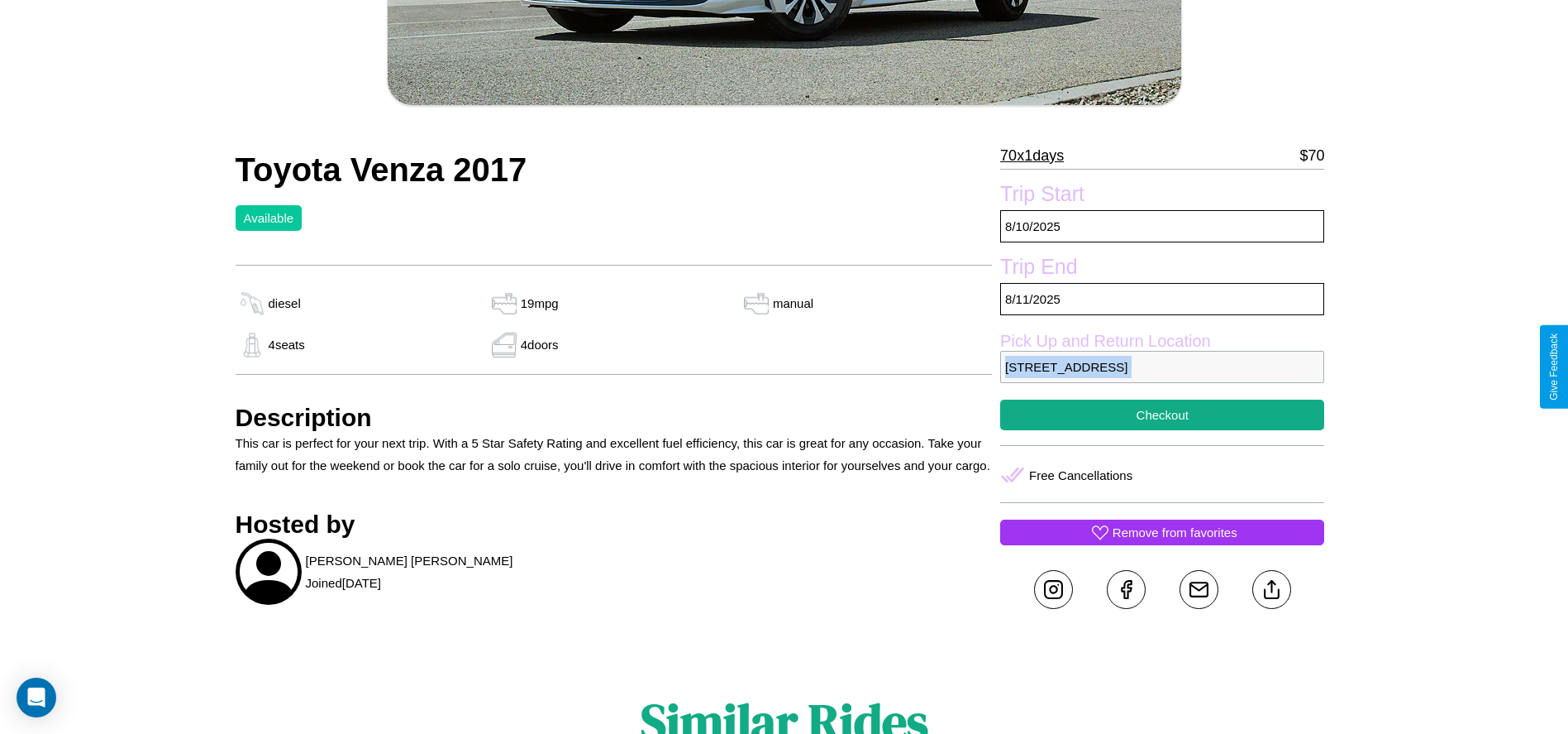
click at [1162, 366] on p "[STREET_ADDRESS]" at bounding box center [1162, 366] width 324 height 32
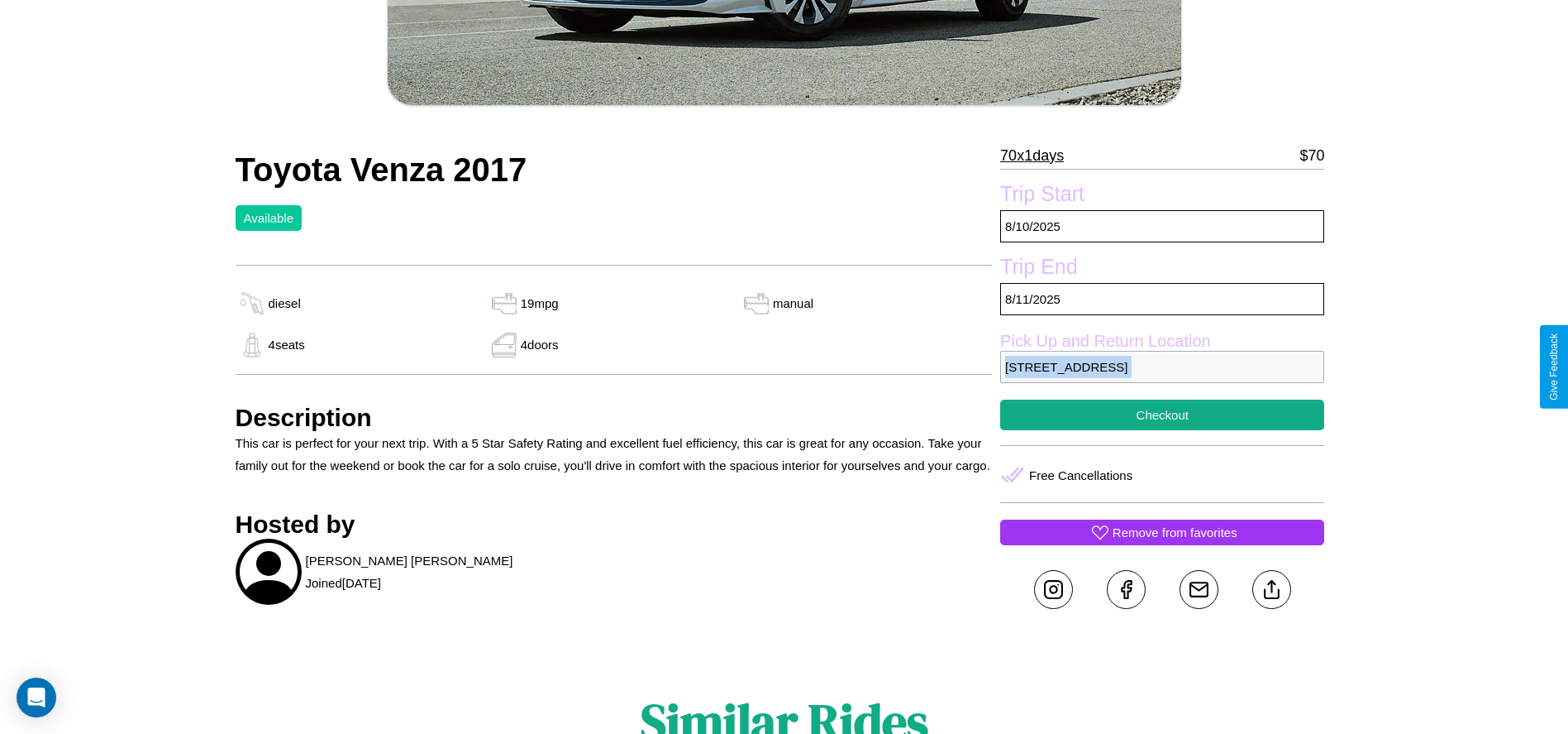
click at [1162, 366] on p "[STREET_ADDRESS]" at bounding box center [1162, 366] width 324 height 32
